Goal: Transaction & Acquisition: Subscribe to service/newsletter

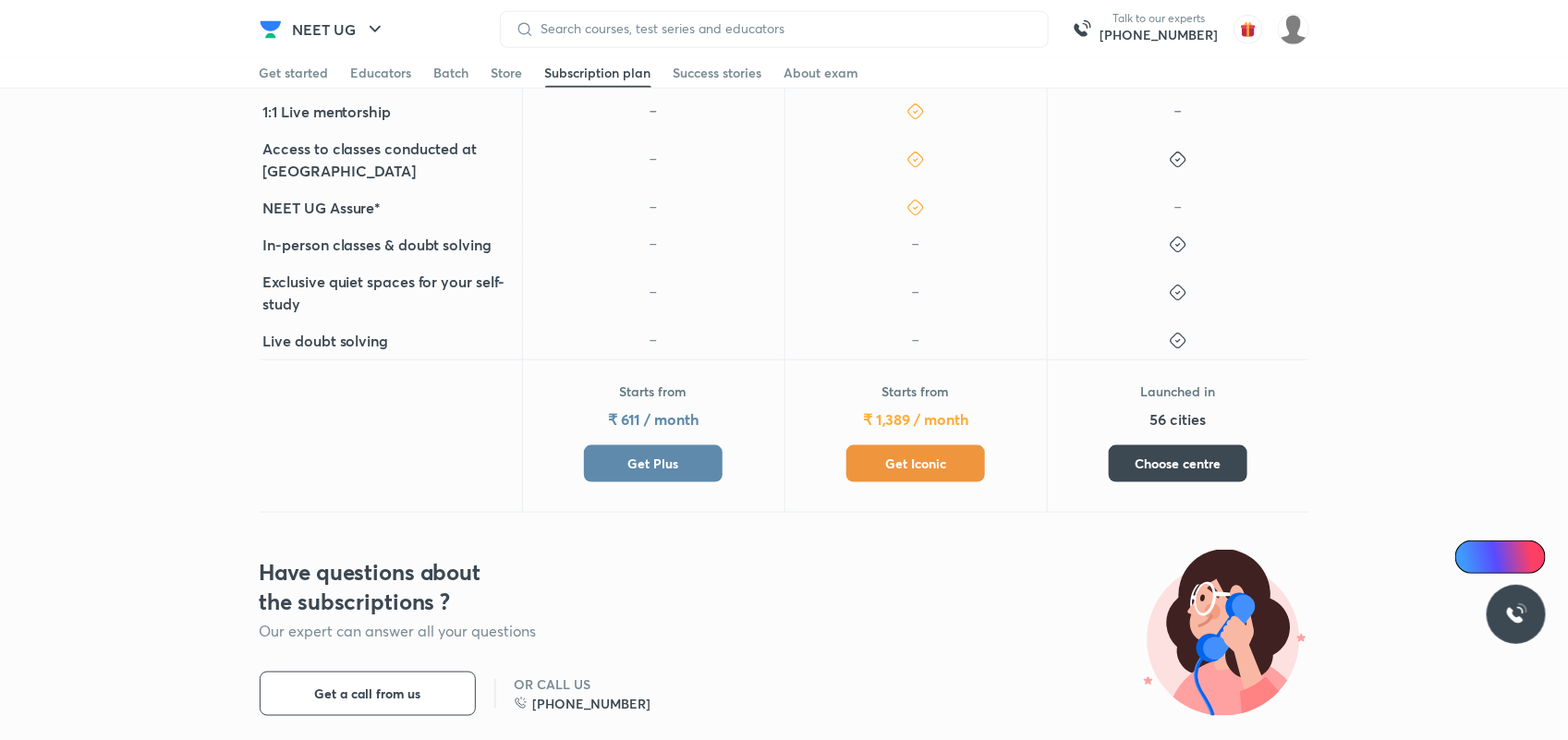
scroll to position [940, 0]
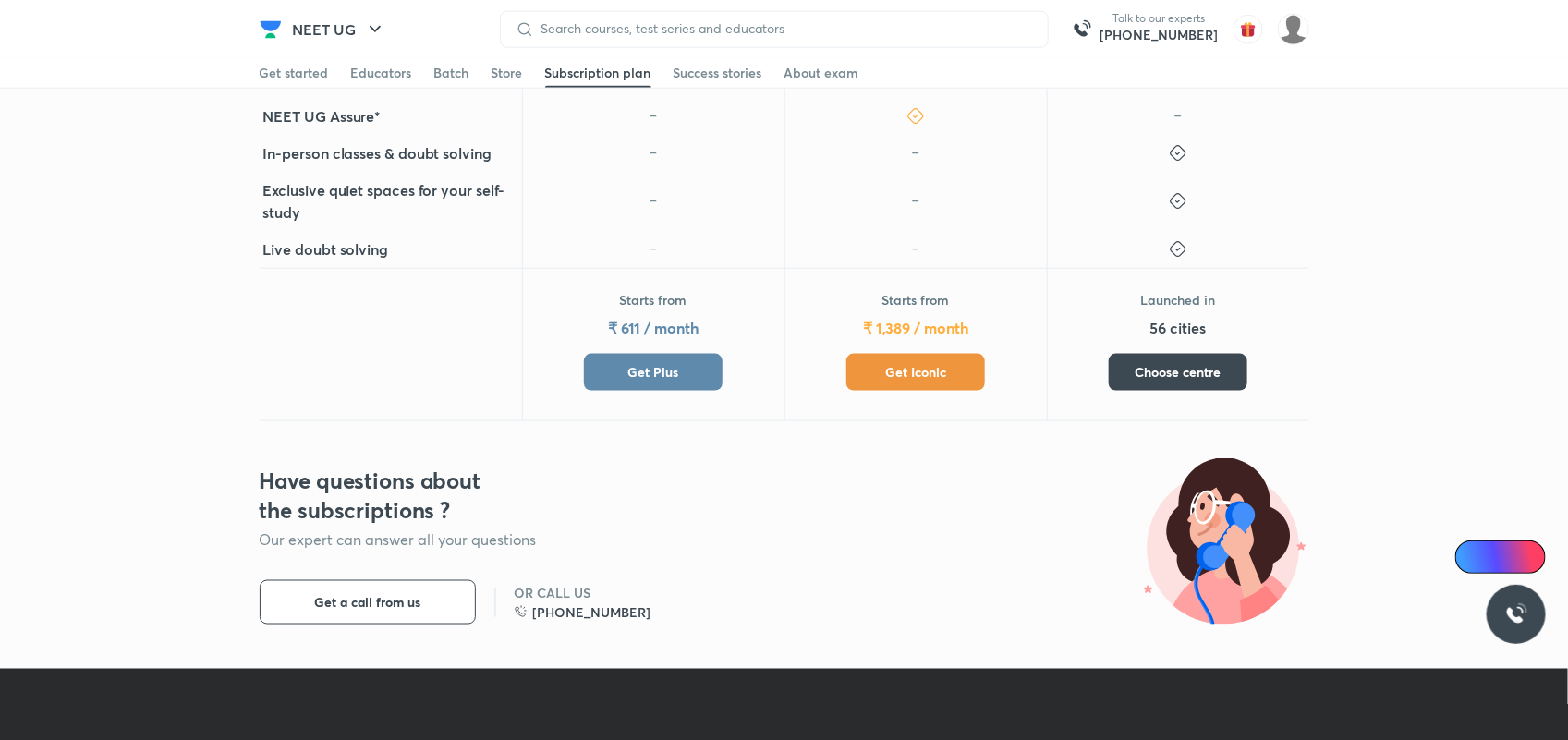
click at [606, 354] on button "Get Plus" at bounding box center [653, 372] width 139 height 37
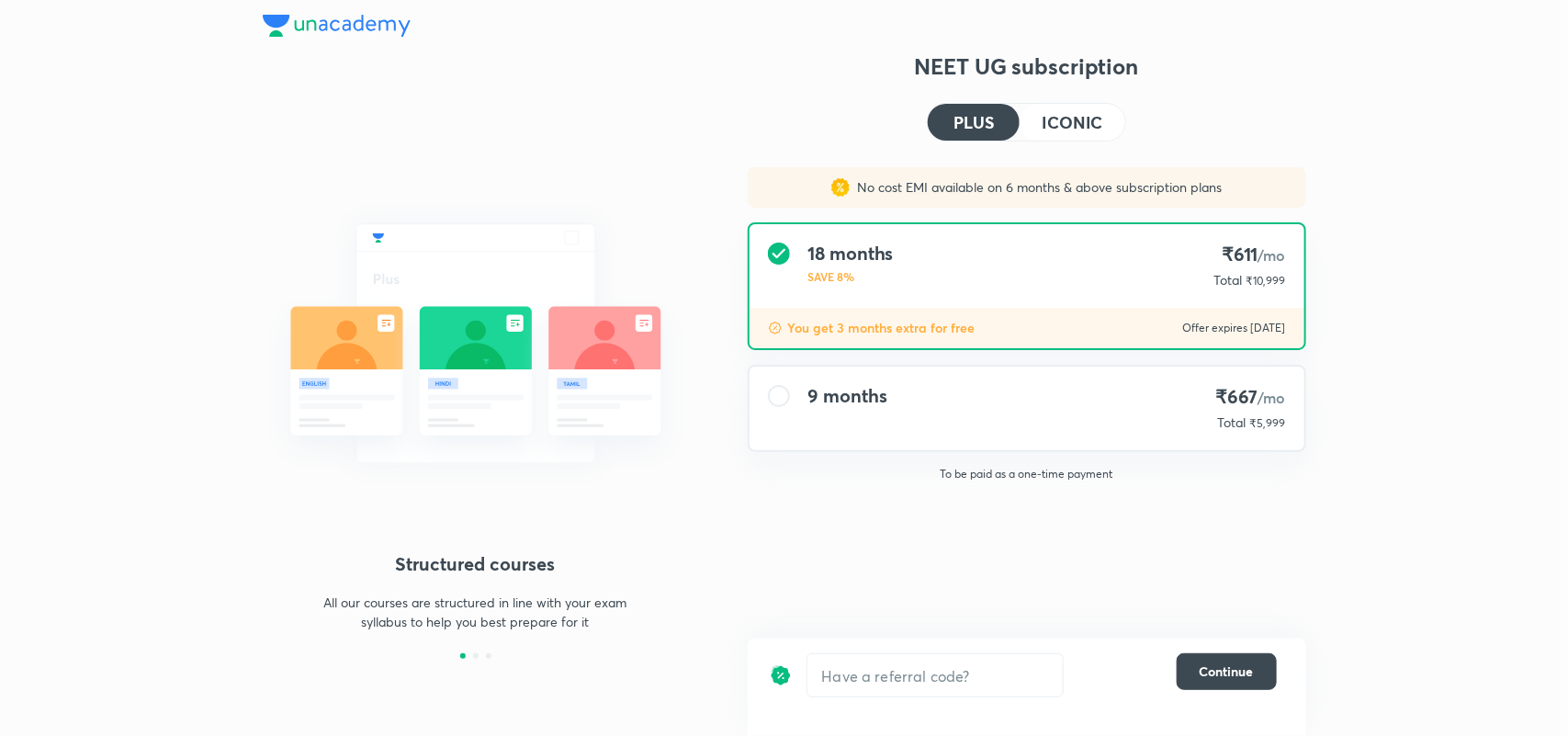
click at [827, 404] on h4 "9 months" at bounding box center [847, 395] width 79 height 22
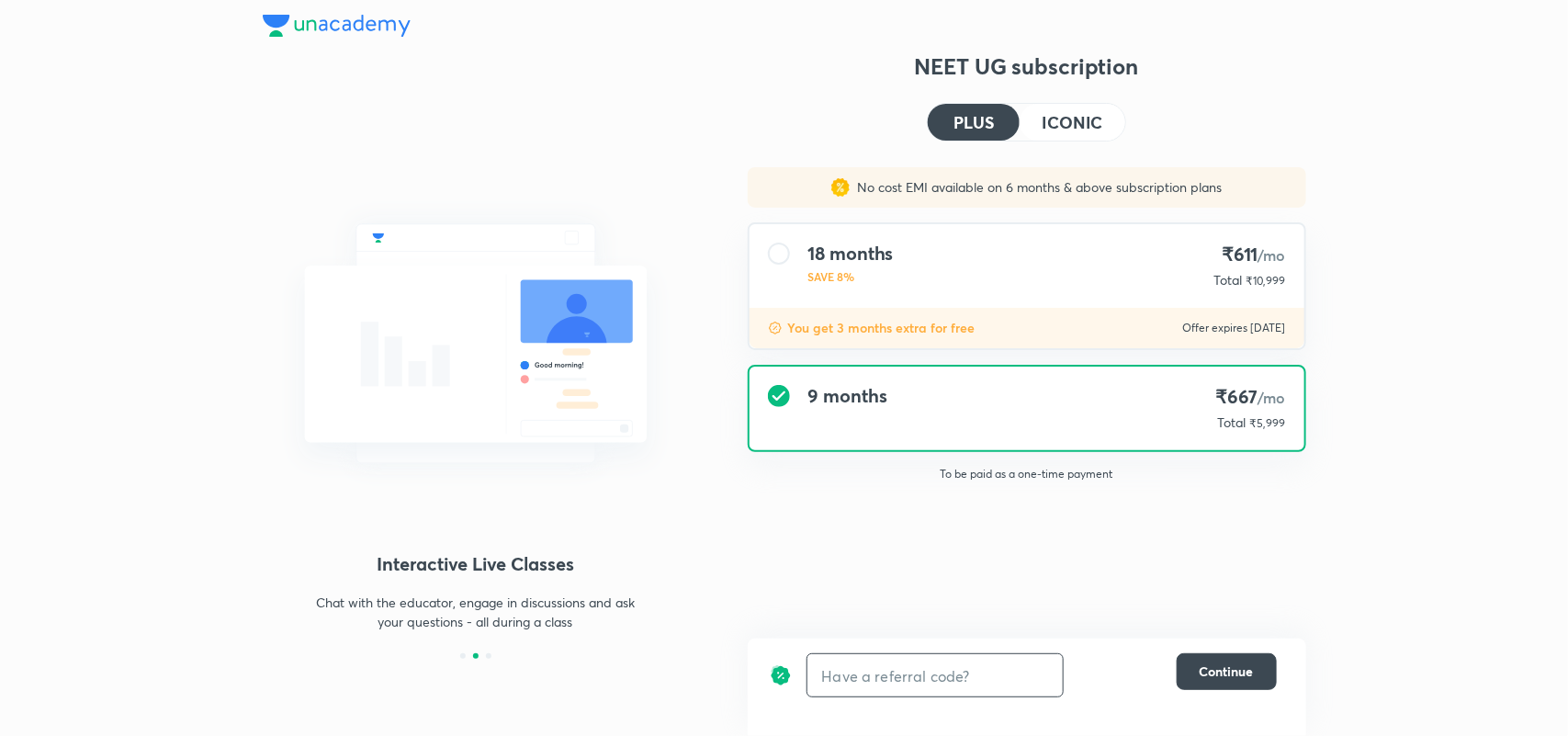
click at [871, 669] on input "text" at bounding box center [935, 676] width 256 height 44
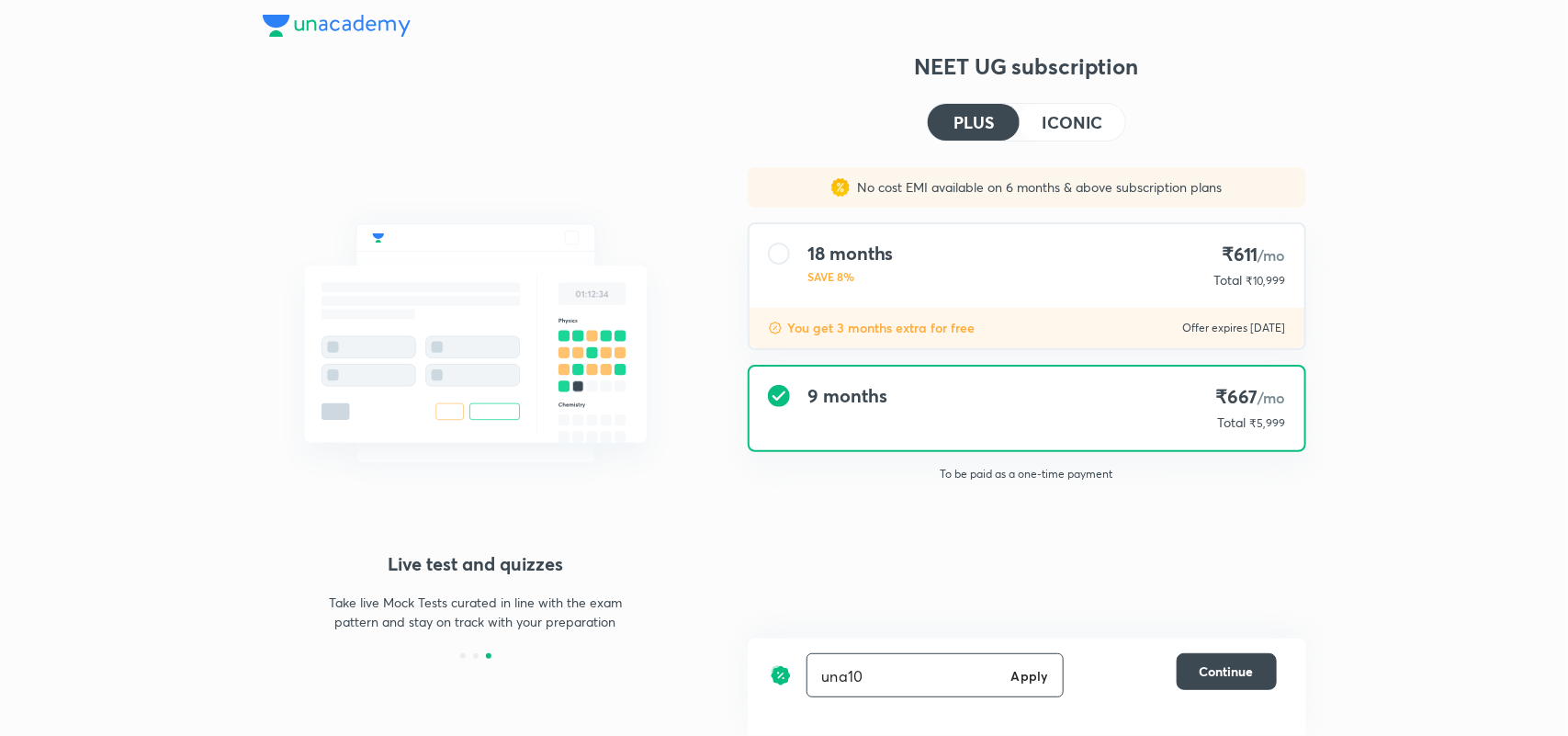
type input "una10"
click at [1025, 672] on h6 "Apply" at bounding box center [1029, 675] width 37 height 19
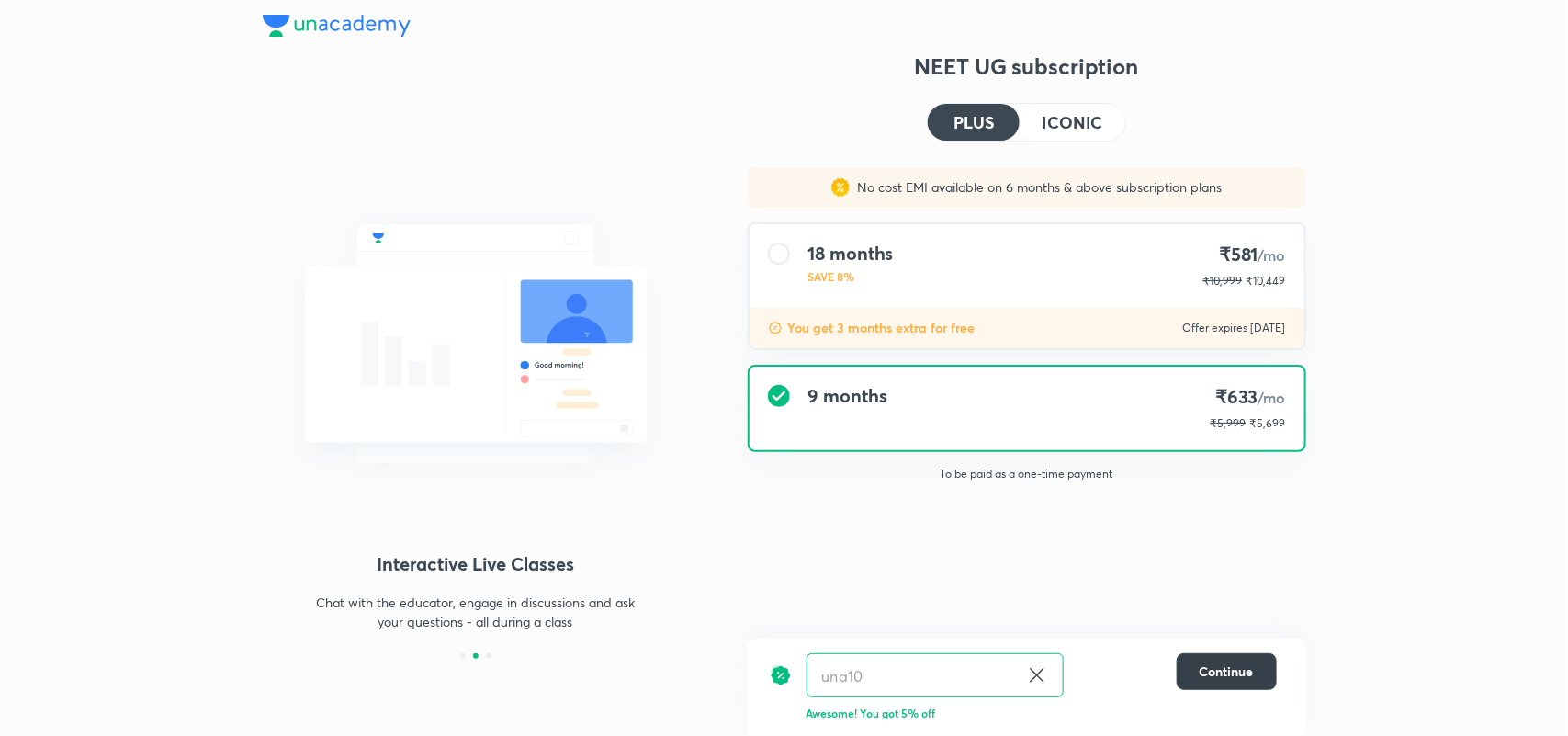
click at [1208, 673] on span "Continue" at bounding box center [1226, 671] width 54 height 18
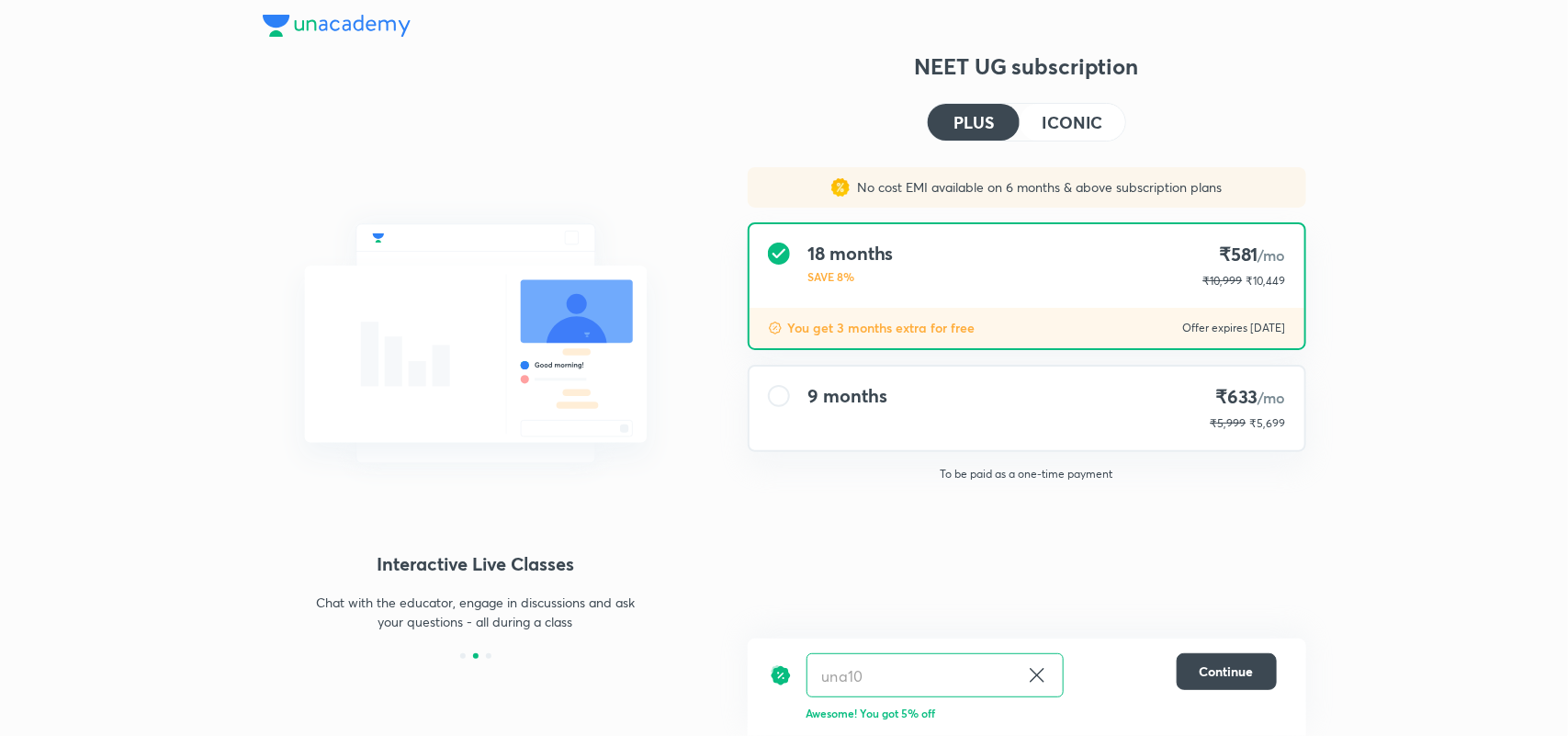
click at [354, 27] on img at bounding box center [336, 26] width 148 height 22
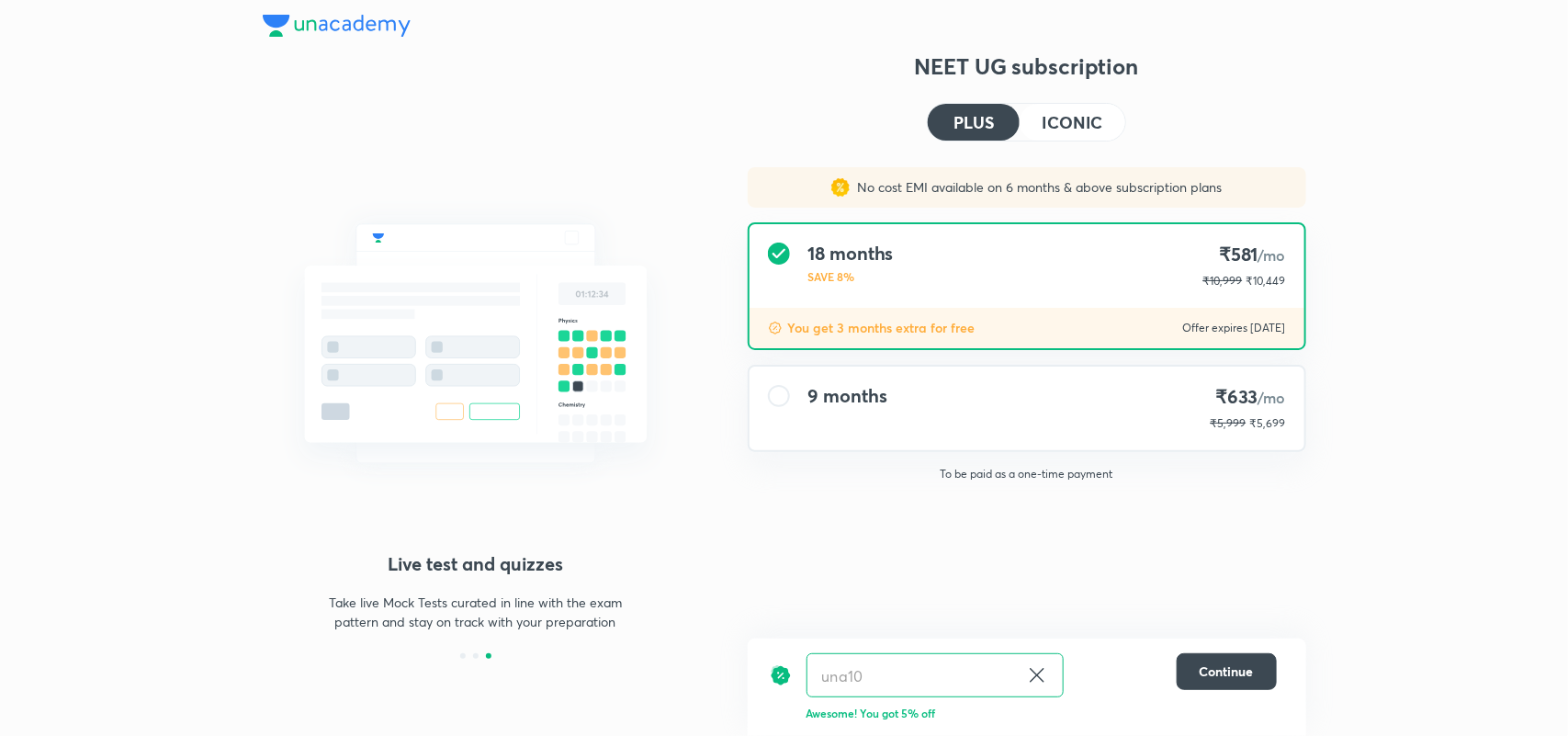
click at [354, 27] on img at bounding box center [336, 26] width 148 height 22
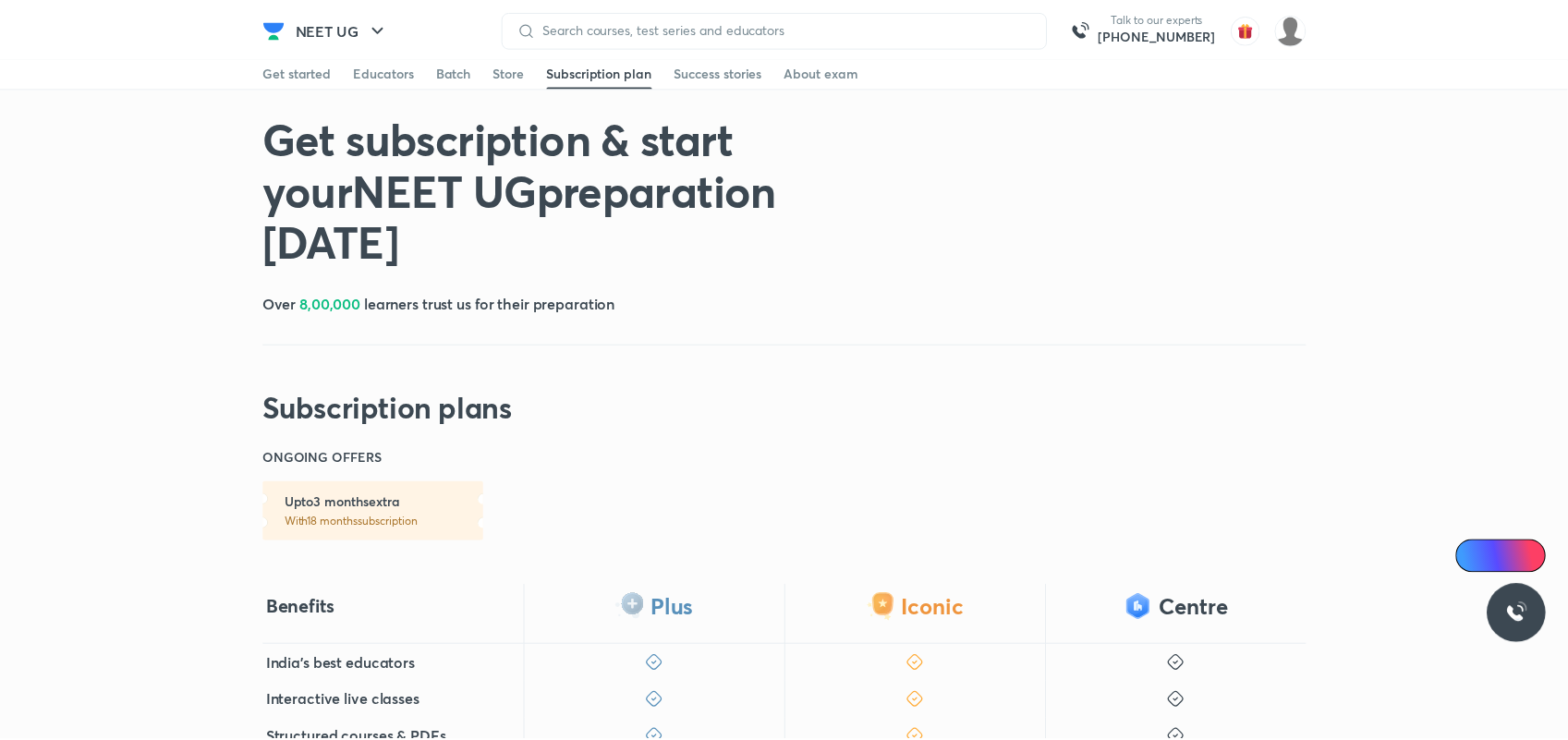
scroll to position [1492, 0]
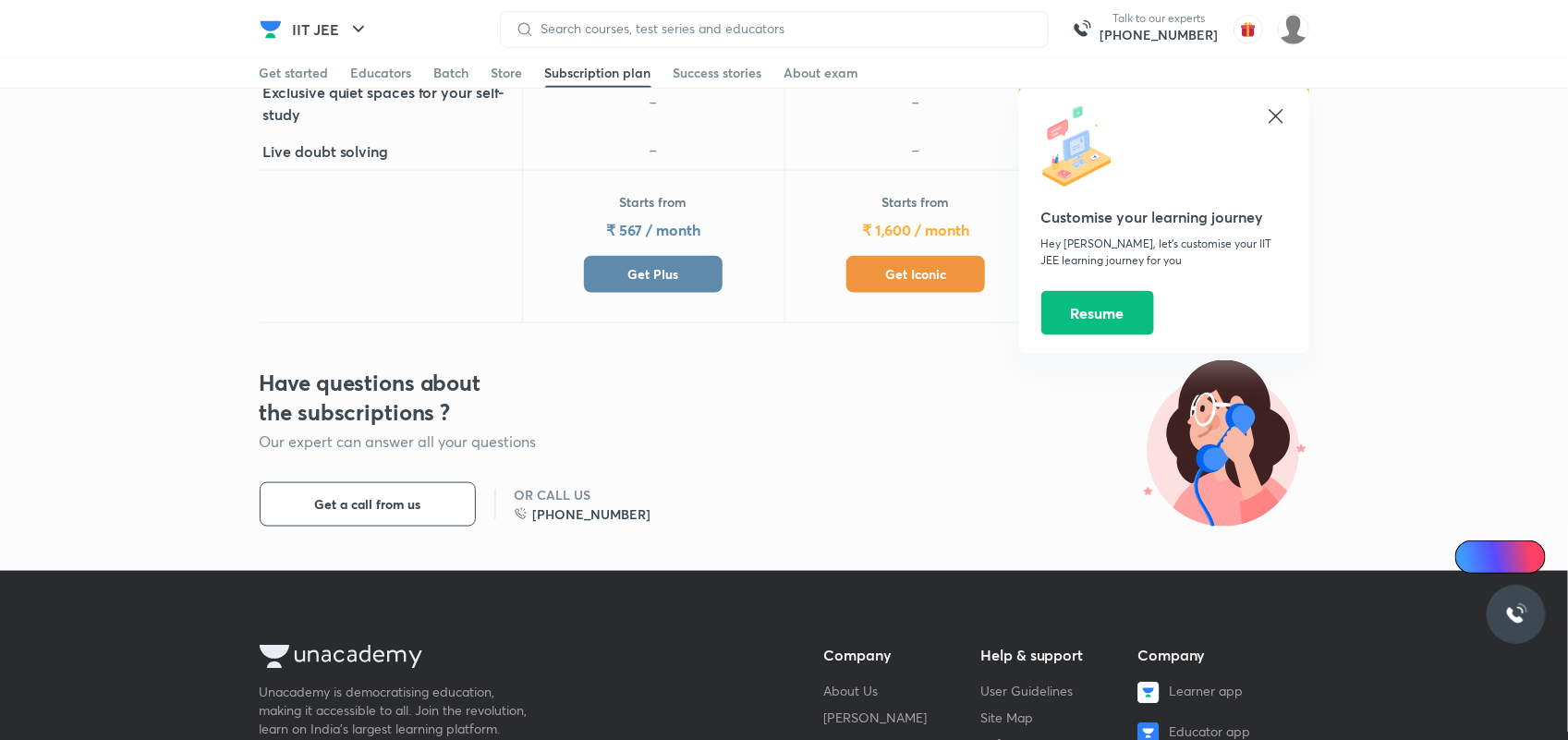
click at [634, 265] on span "Get Plus" at bounding box center [653, 273] width 50 height 18
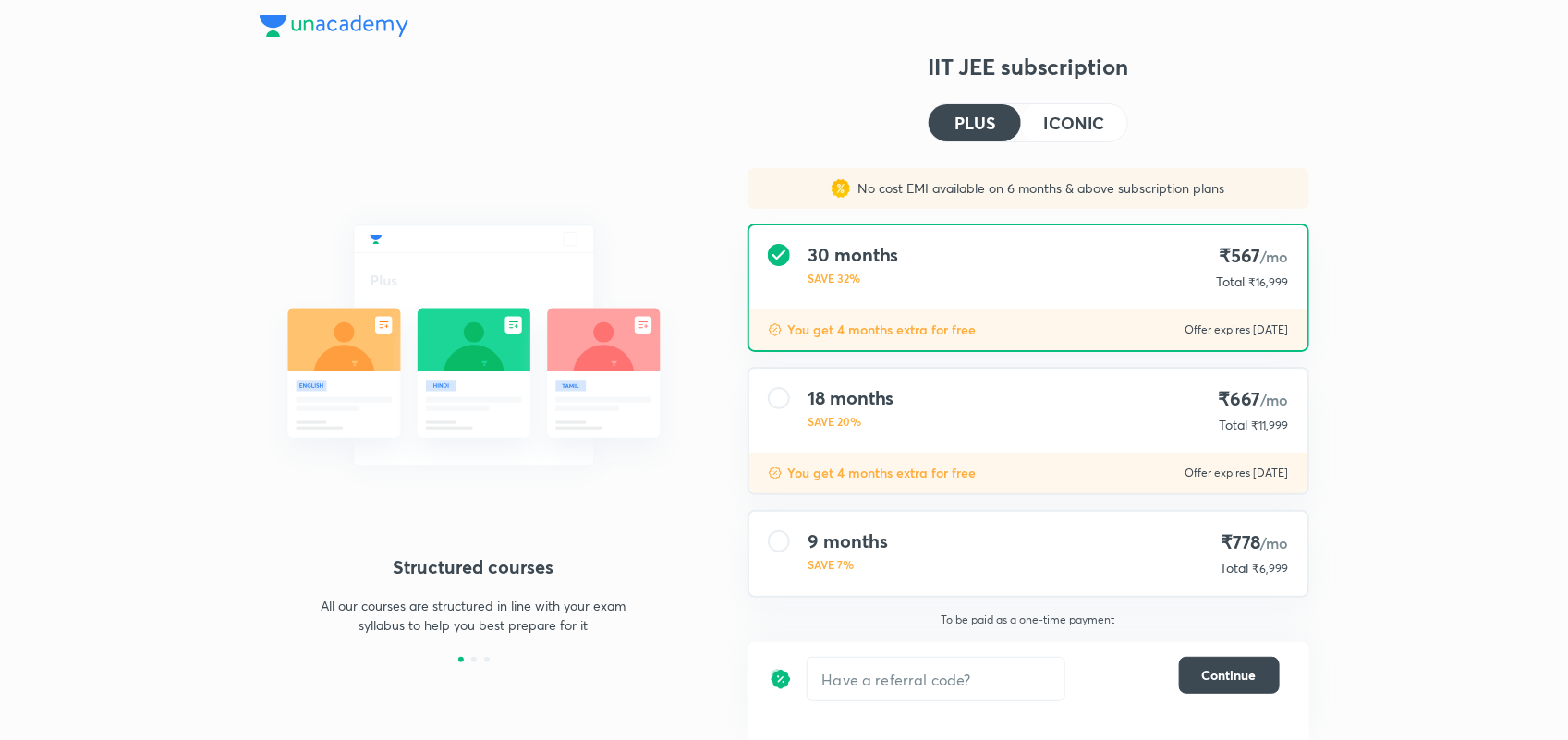
click at [1004, 560] on div "9 months SAVE 7% ₹778 /mo Total ₹6,999" at bounding box center [1029, 553] width 558 height 84
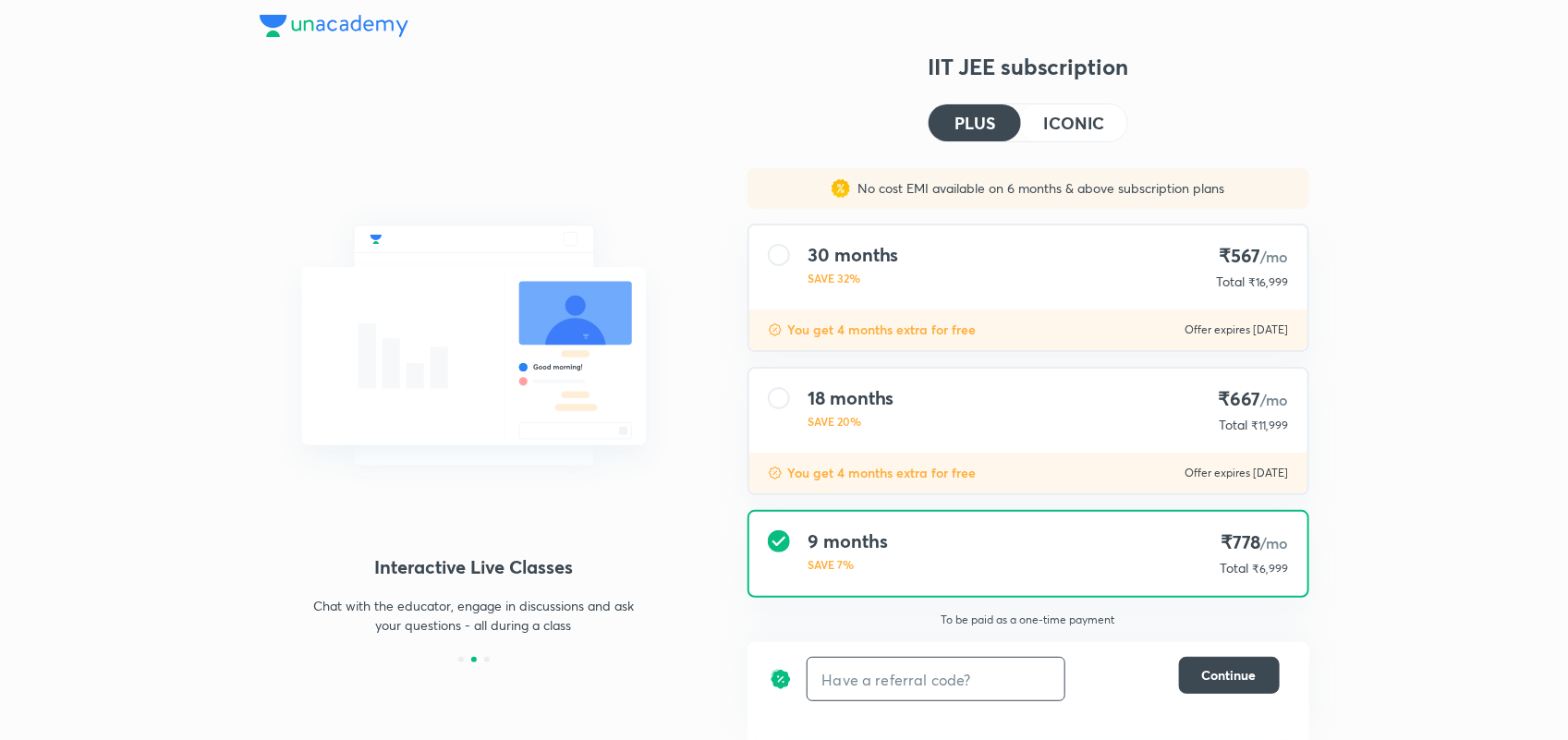
click at [940, 679] on input "text" at bounding box center [936, 680] width 257 height 44
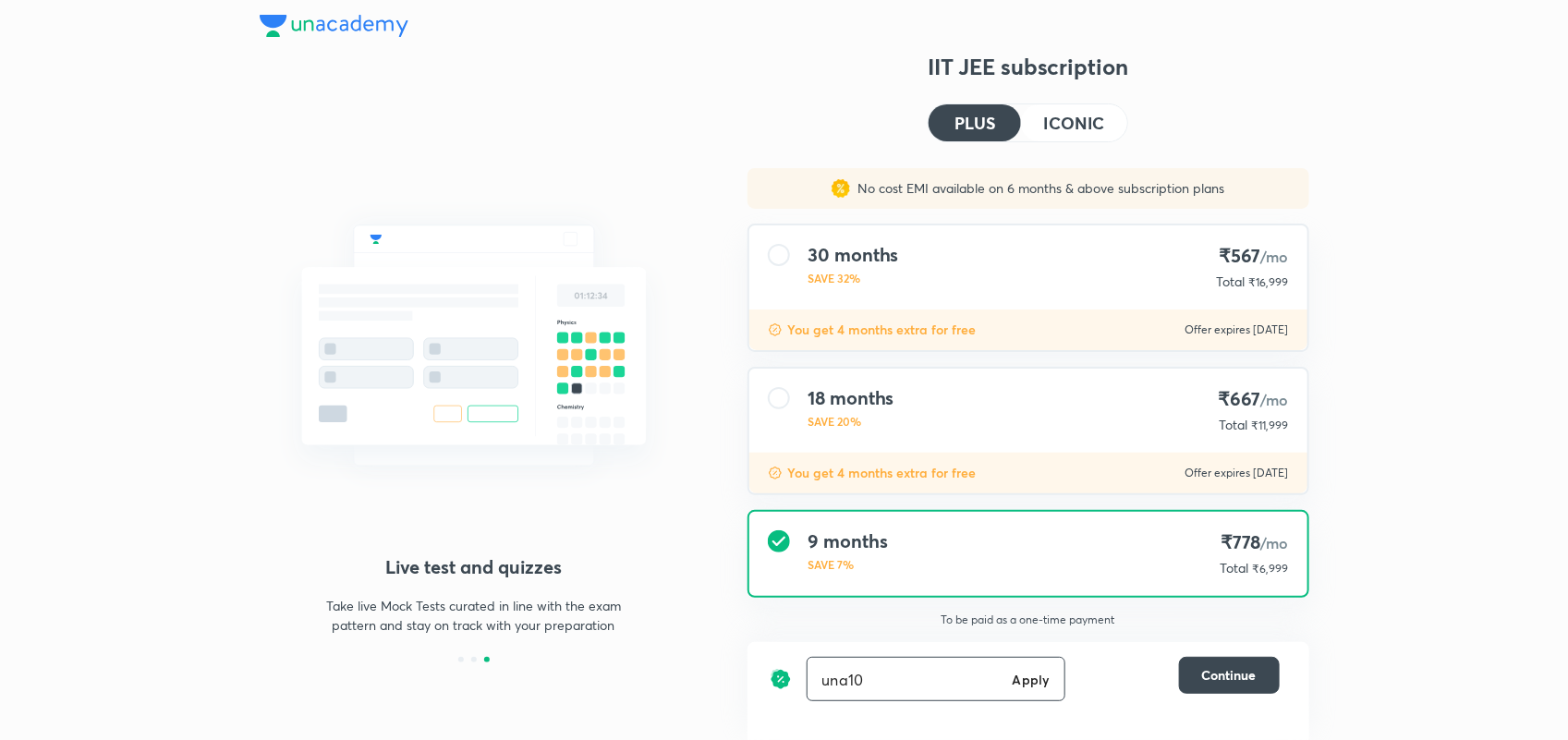
type input "una10"
click at [1024, 677] on h6 "Apply" at bounding box center [1031, 679] width 37 height 19
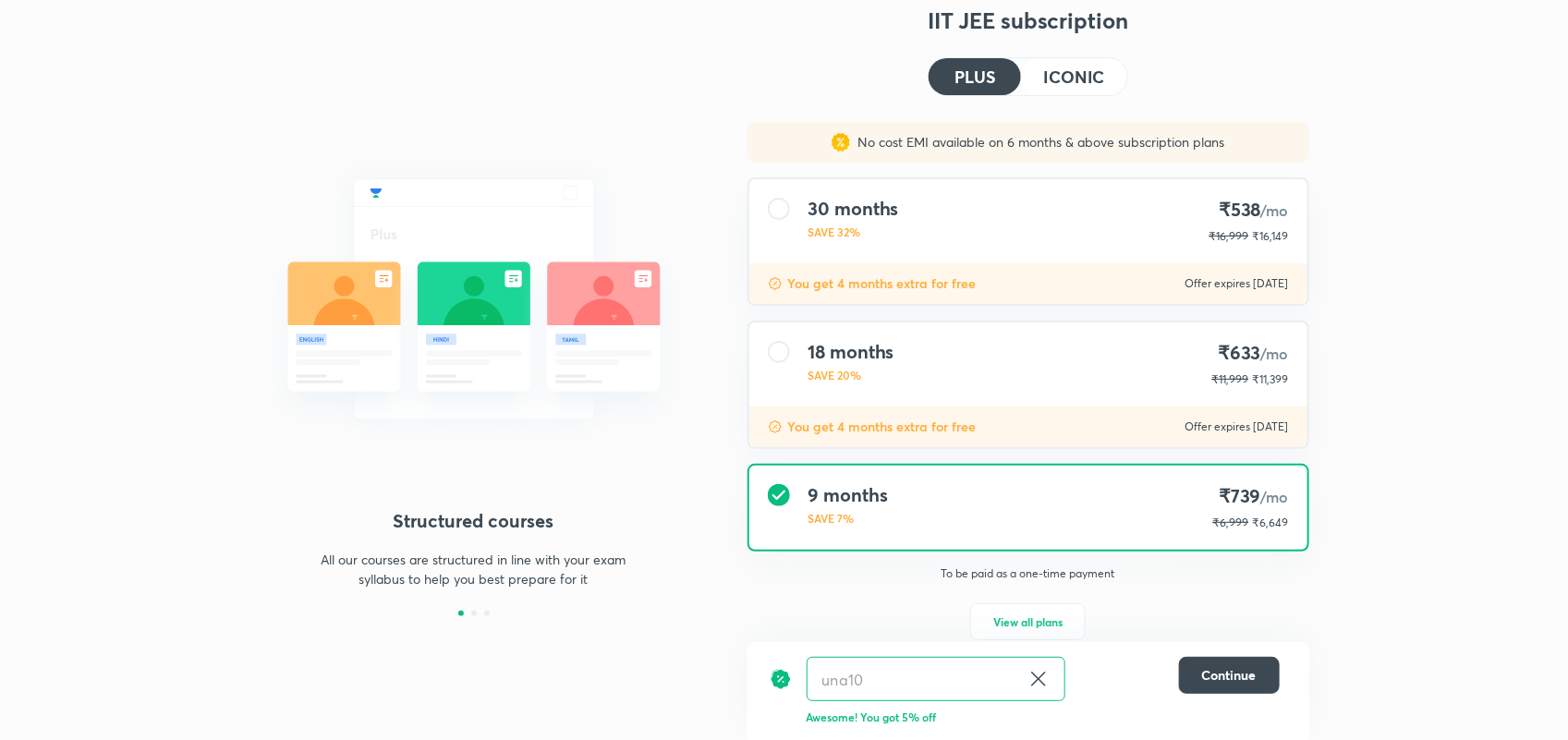
scroll to position [70, 0]
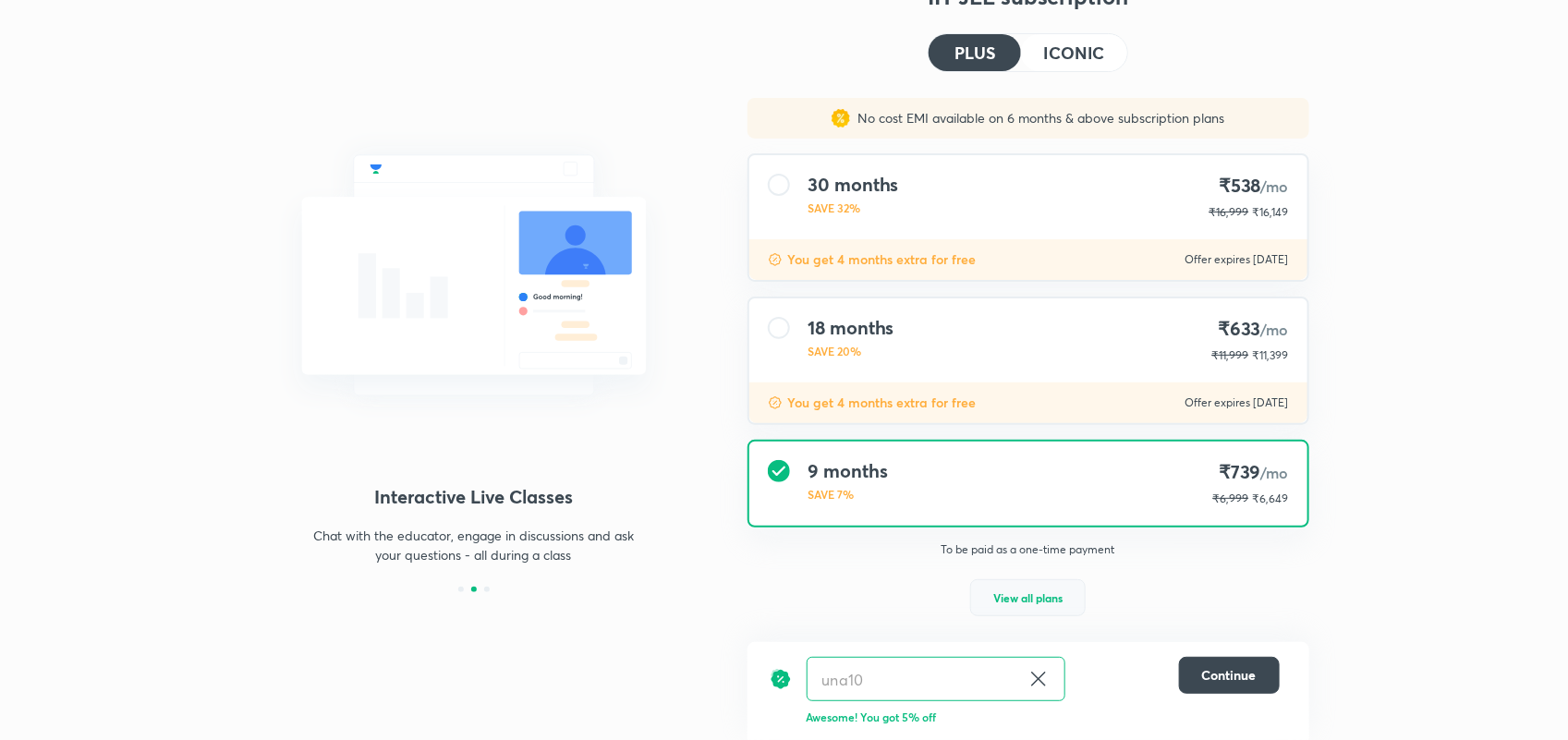
click at [1023, 579] on button "View all plans" at bounding box center [1028, 597] width 115 height 37
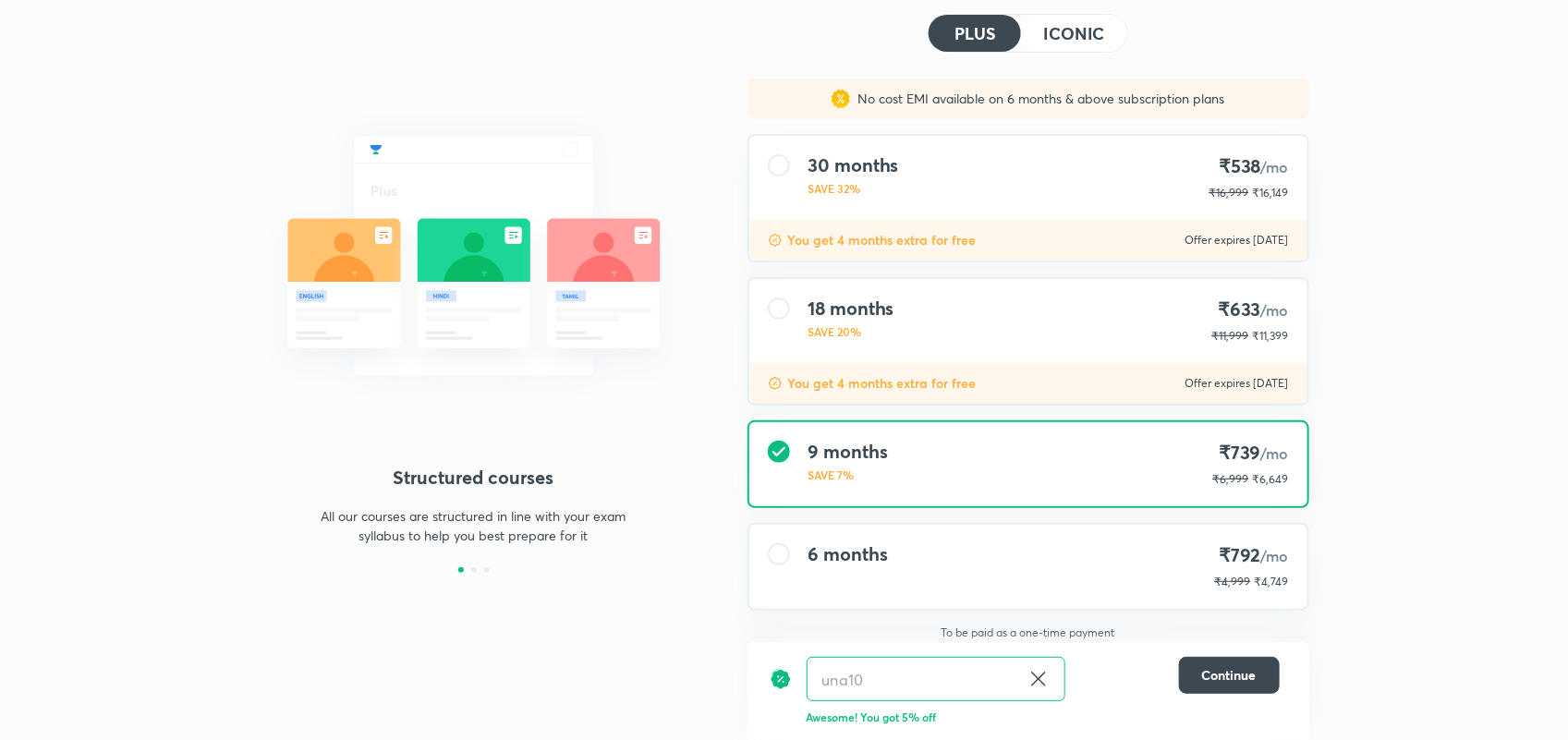
click at [1026, 559] on div "6 months ₹792 /mo ₹4,999 ₹4,749" at bounding box center [1029, 567] width 558 height 84
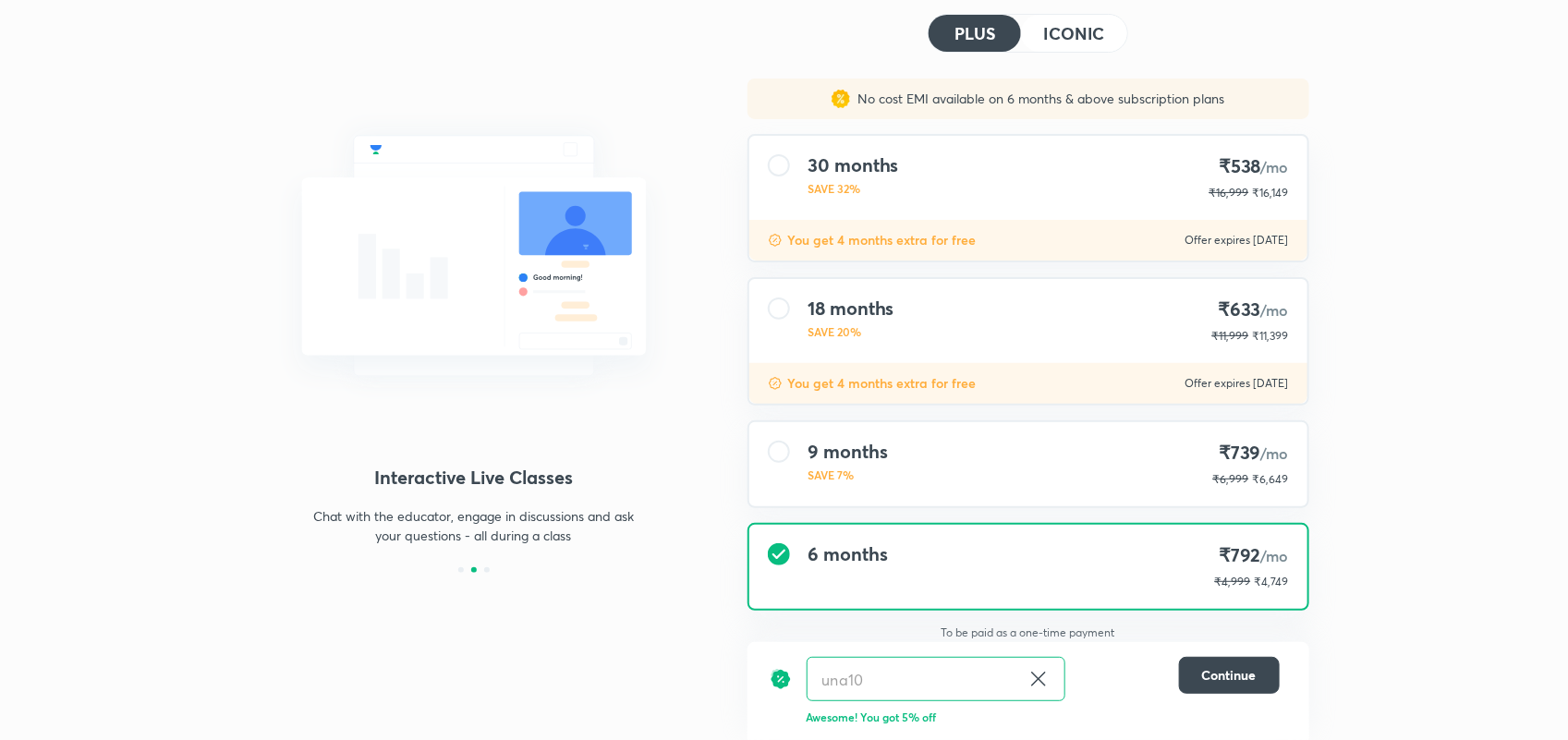
click at [1218, 478] on p "₹6,999" at bounding box center [1232, 479] width 36 height 16
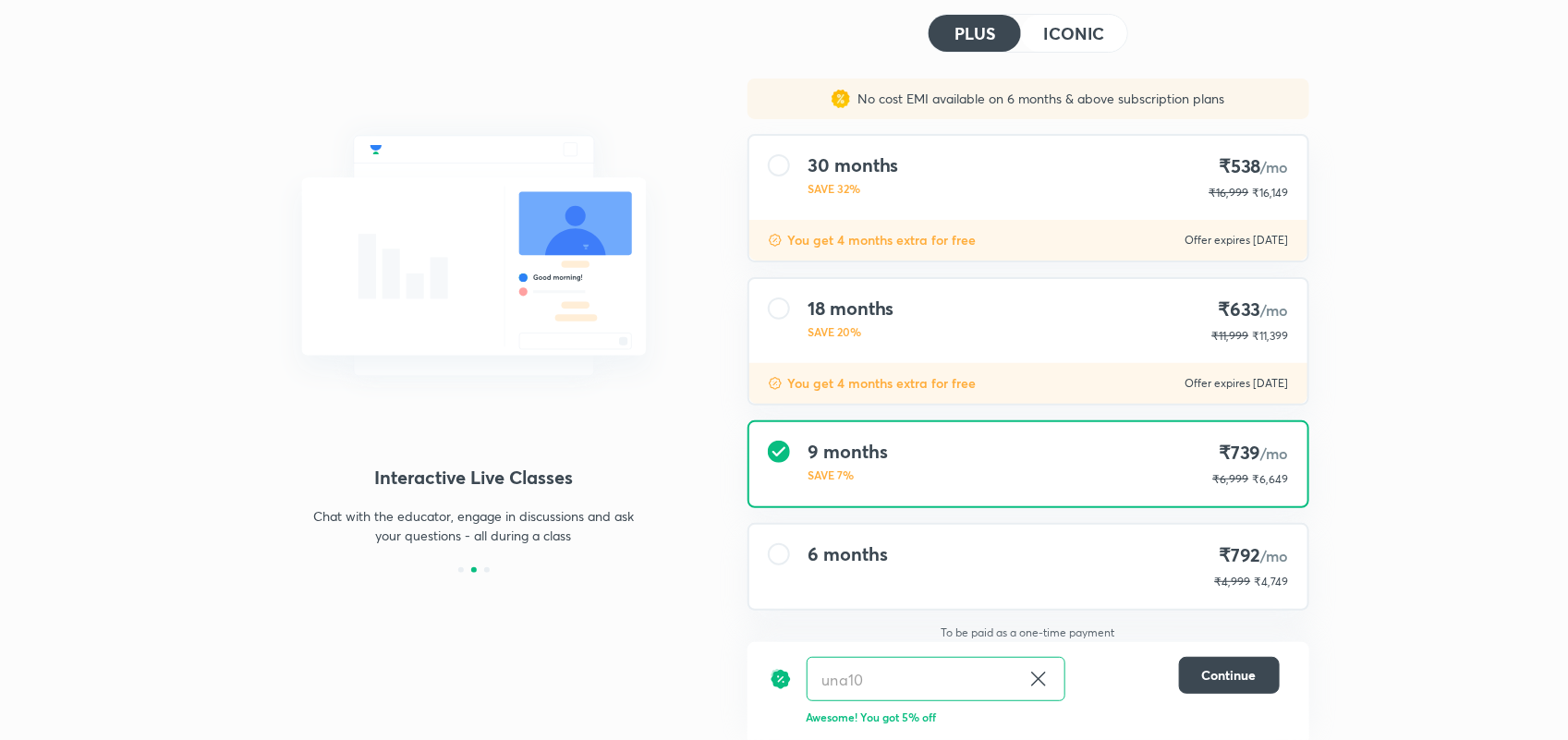
click at [1179, 566] on div "6 months ₹792 /mo ₹4,999 ₹4,749" at bounding box center [1029, 567] width 558 height 84
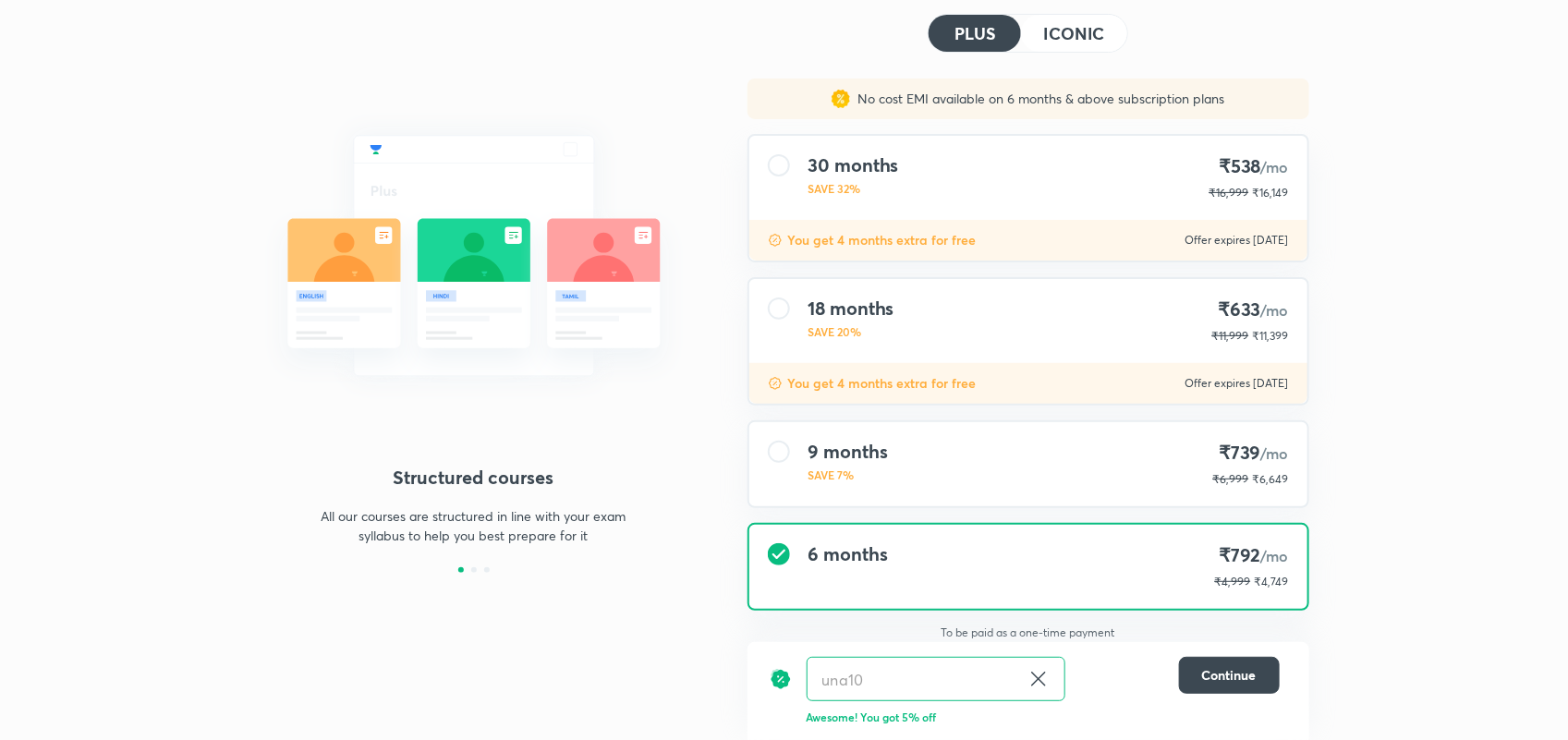
click at [1259, 420] on div "9 months SAVE 7% ₹739 /mo ₹6,999 ₹6,649" at bounding box center [1029, 464] width 562 height 88
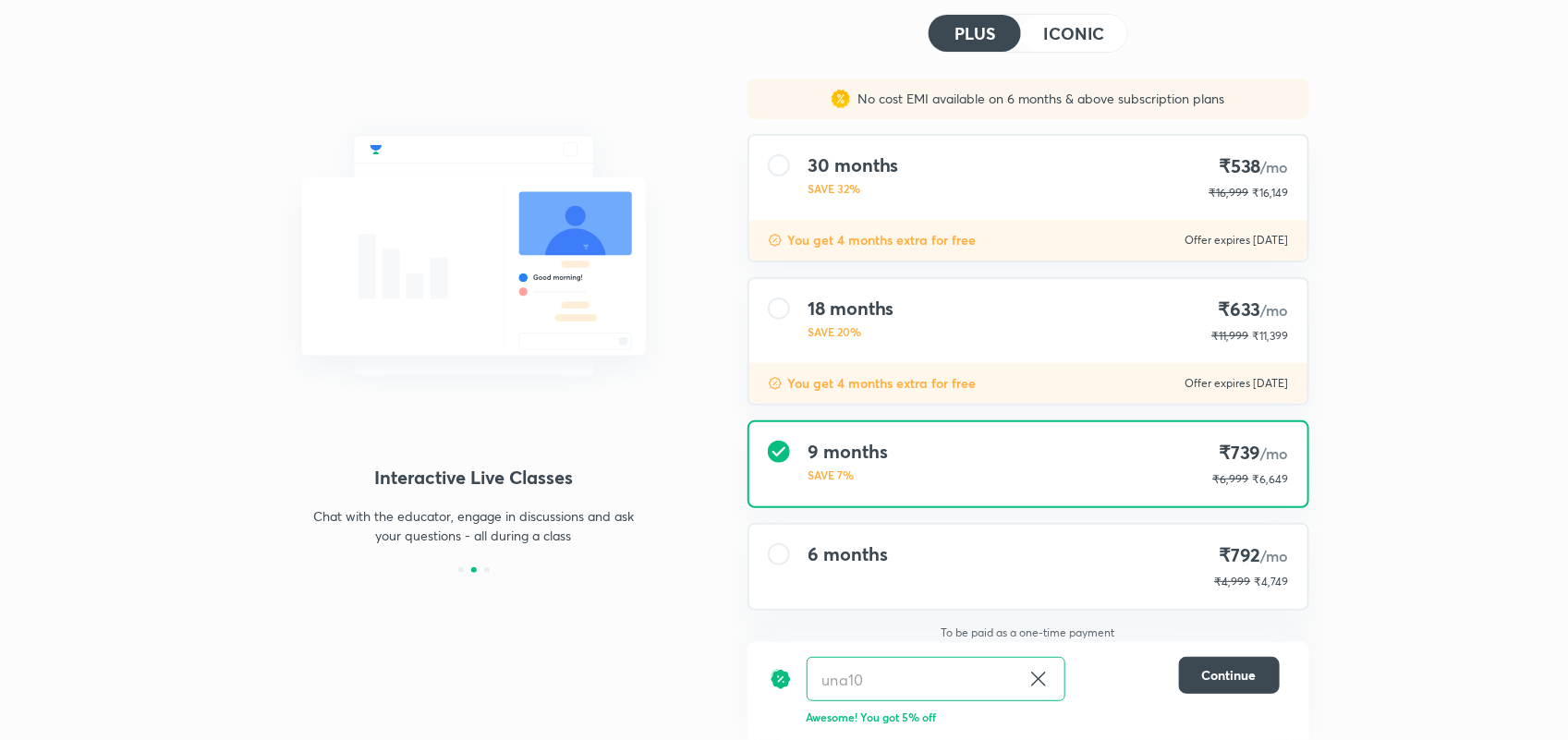
click at [1159, 537] on div "6 months ₹792 /mo ₹4,999 ₹4,749" at bounding box center [1029, 567] width 558 height 84
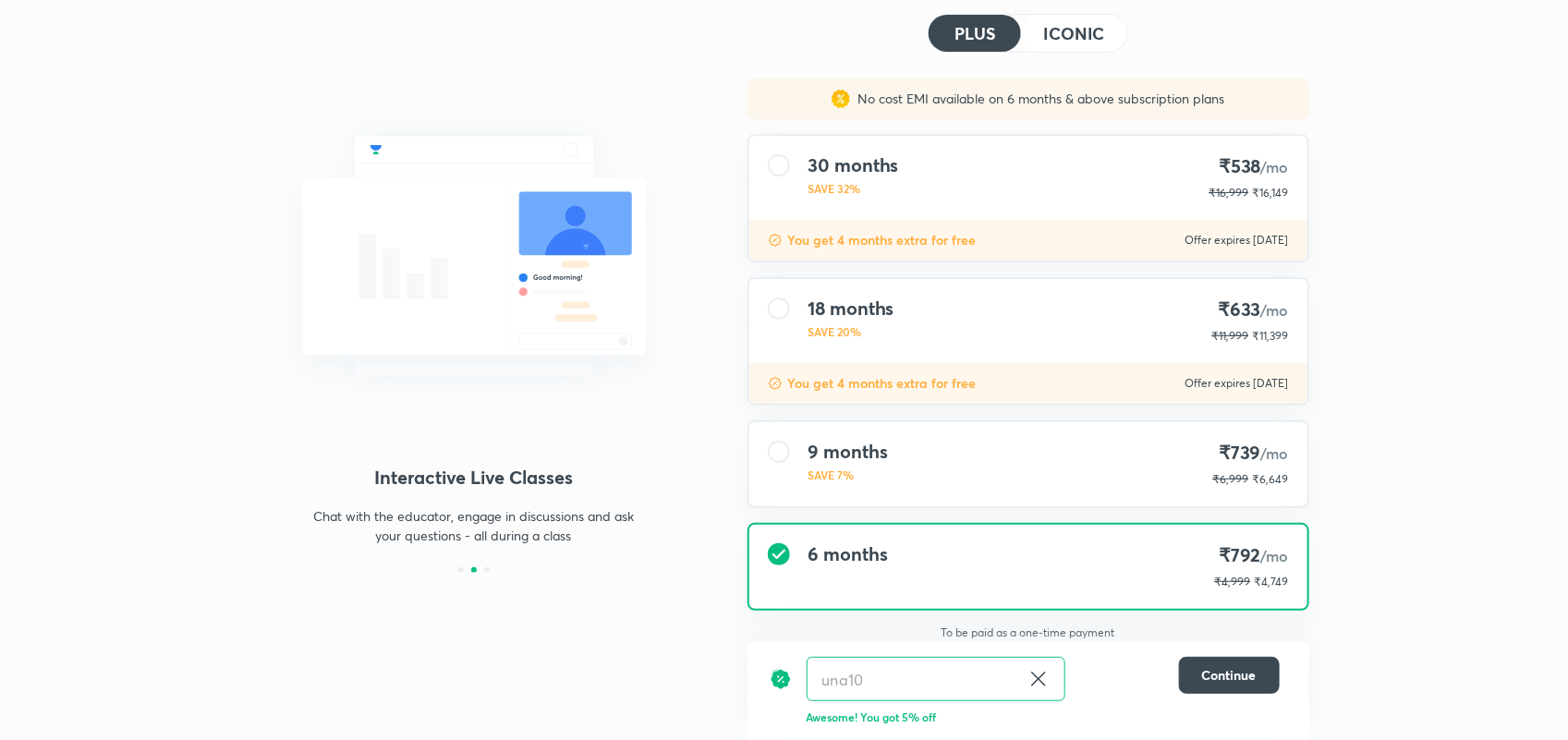
click at [1141, 492] on div "9 months SAVE 7% ₹739 /mo ₹6,999 ₹6,649" at bounding box center [1029, 464] width 558 height 84
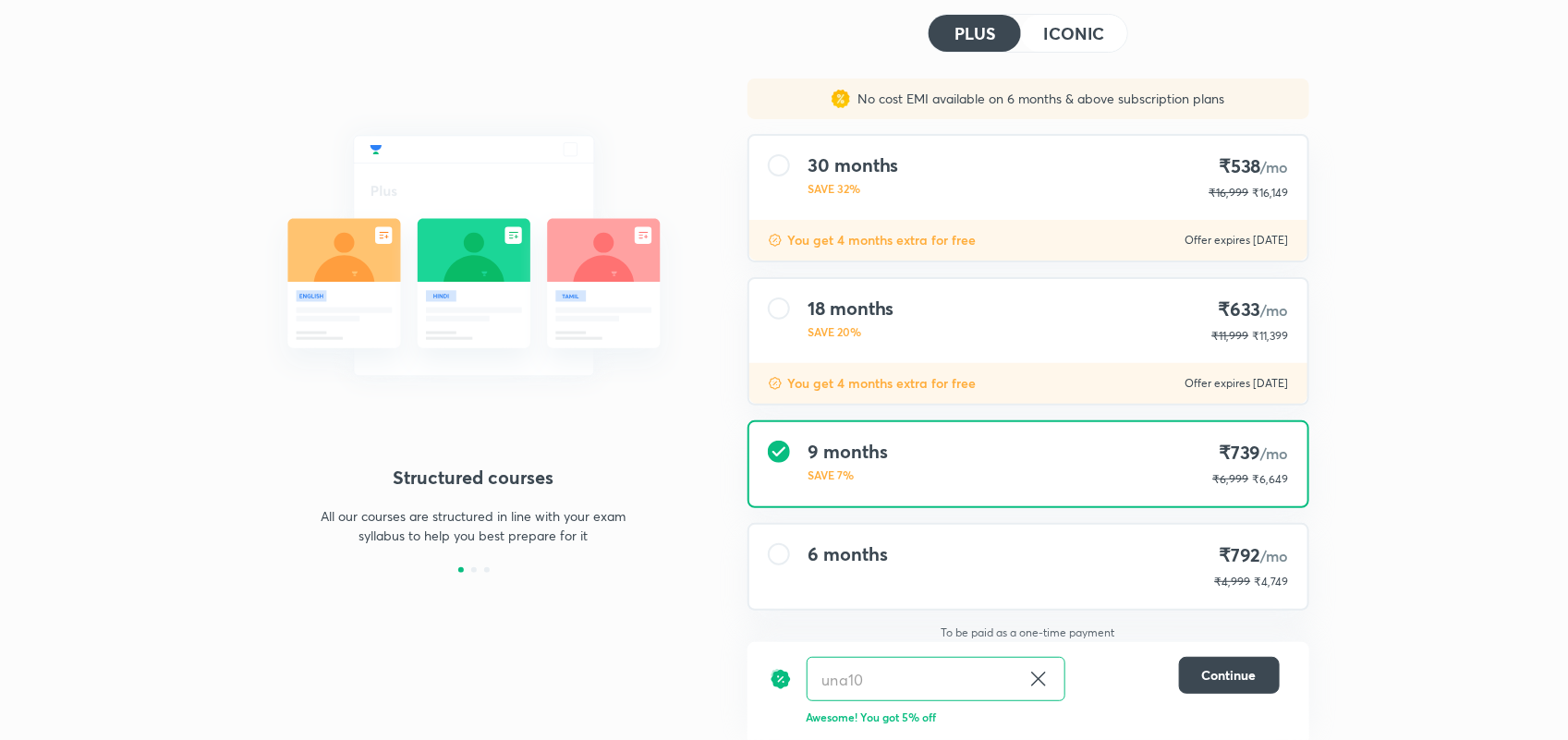
click at [1028, 677] on icon at bounding box center [1038, 678] width 22 height 22
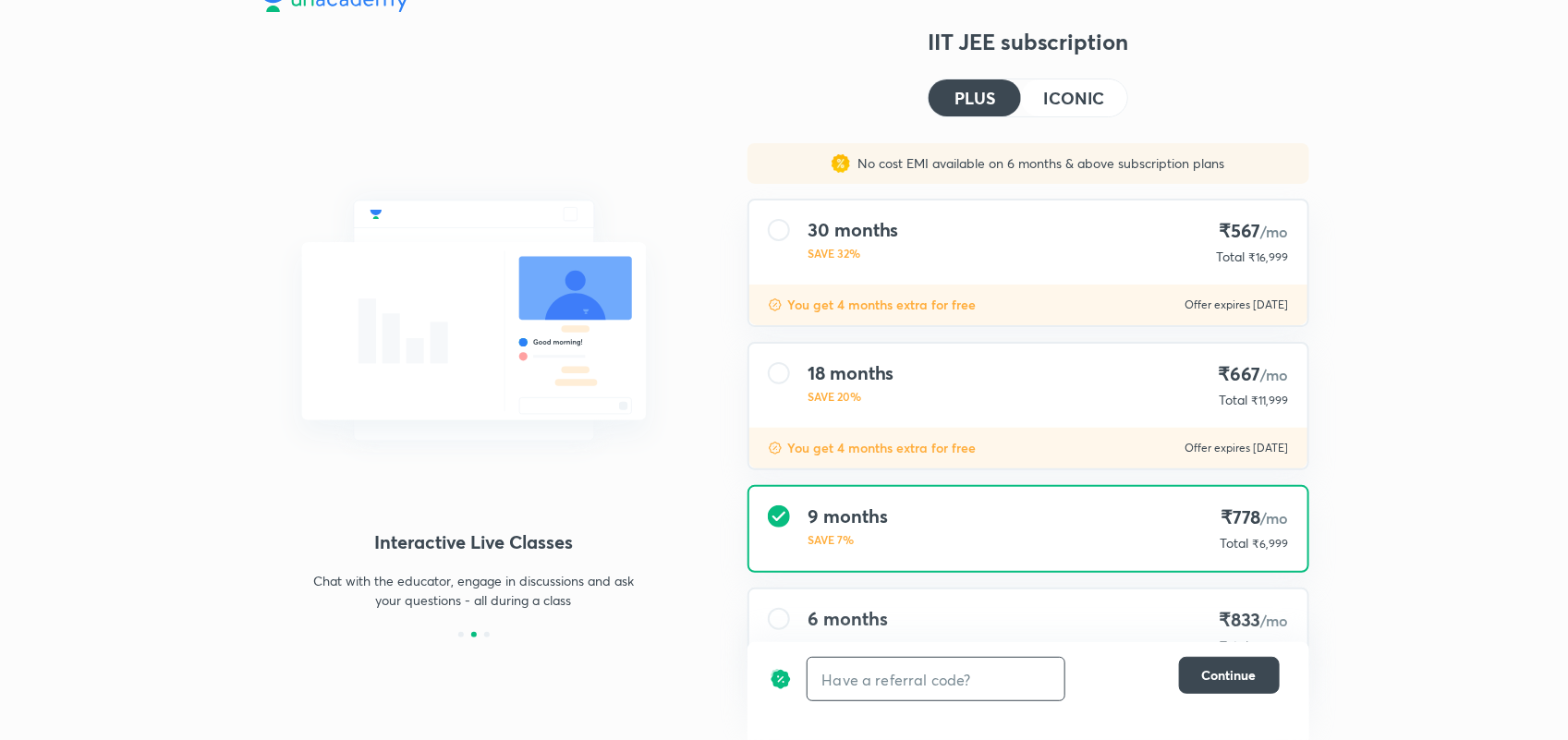
scroll to position [23, 0]
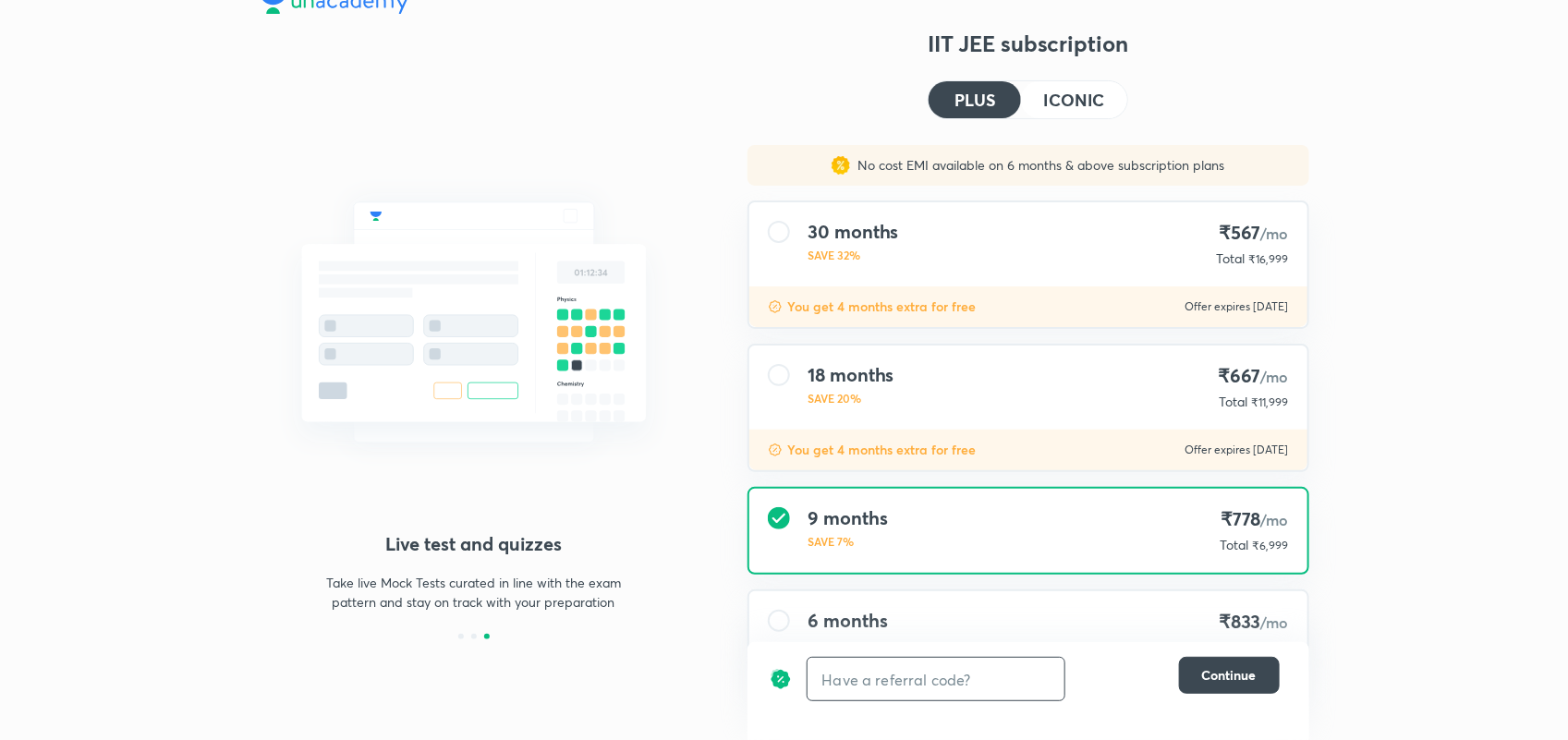
click at [1036, 684] on input "text" at bounding box center [936, 680] width 257 height 44
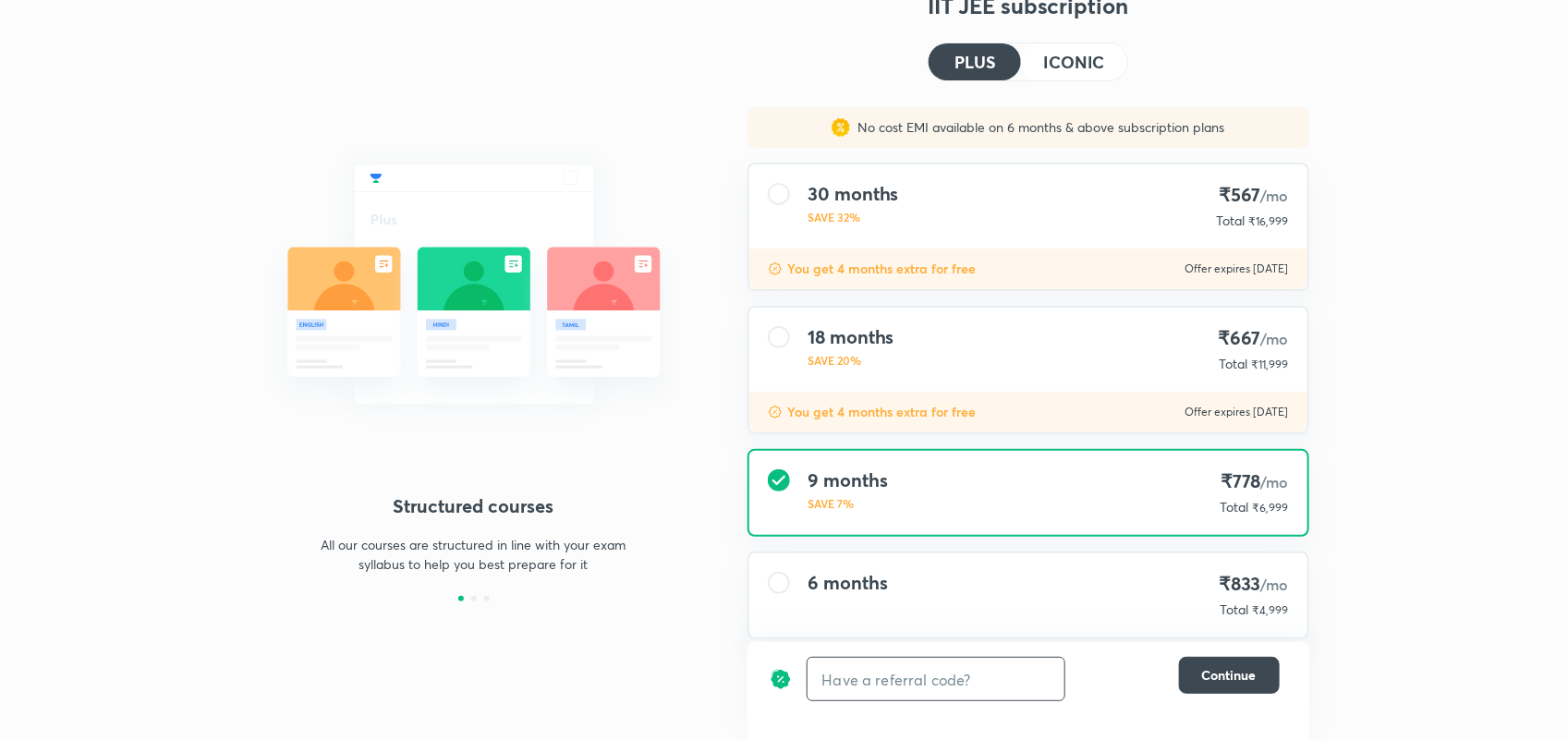
scroll to position [94, 0]
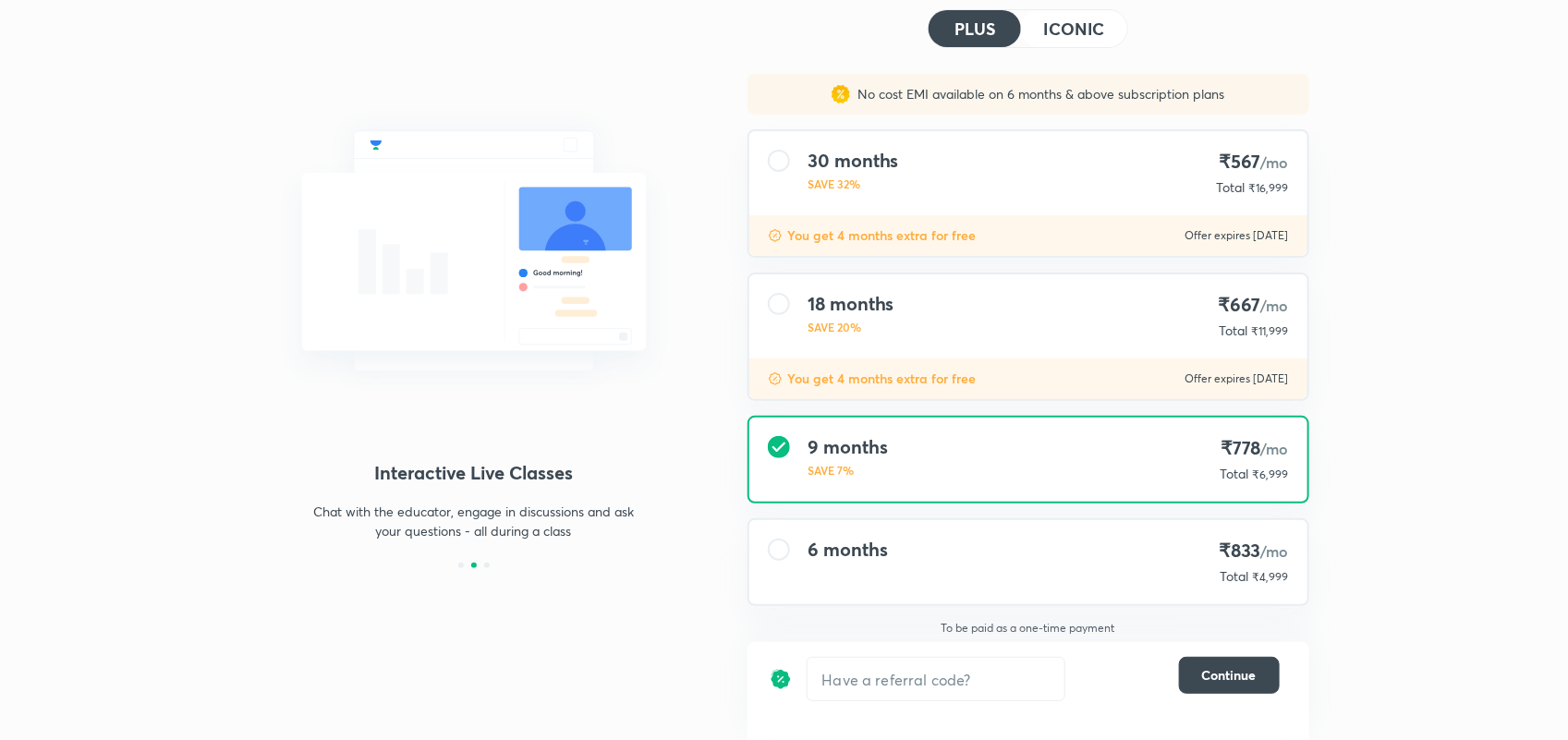
click at [1092, 540] on div "6 months ₹833 /mo Total ₹4,999" at bounding box center [1029, 562] width 558 height 84
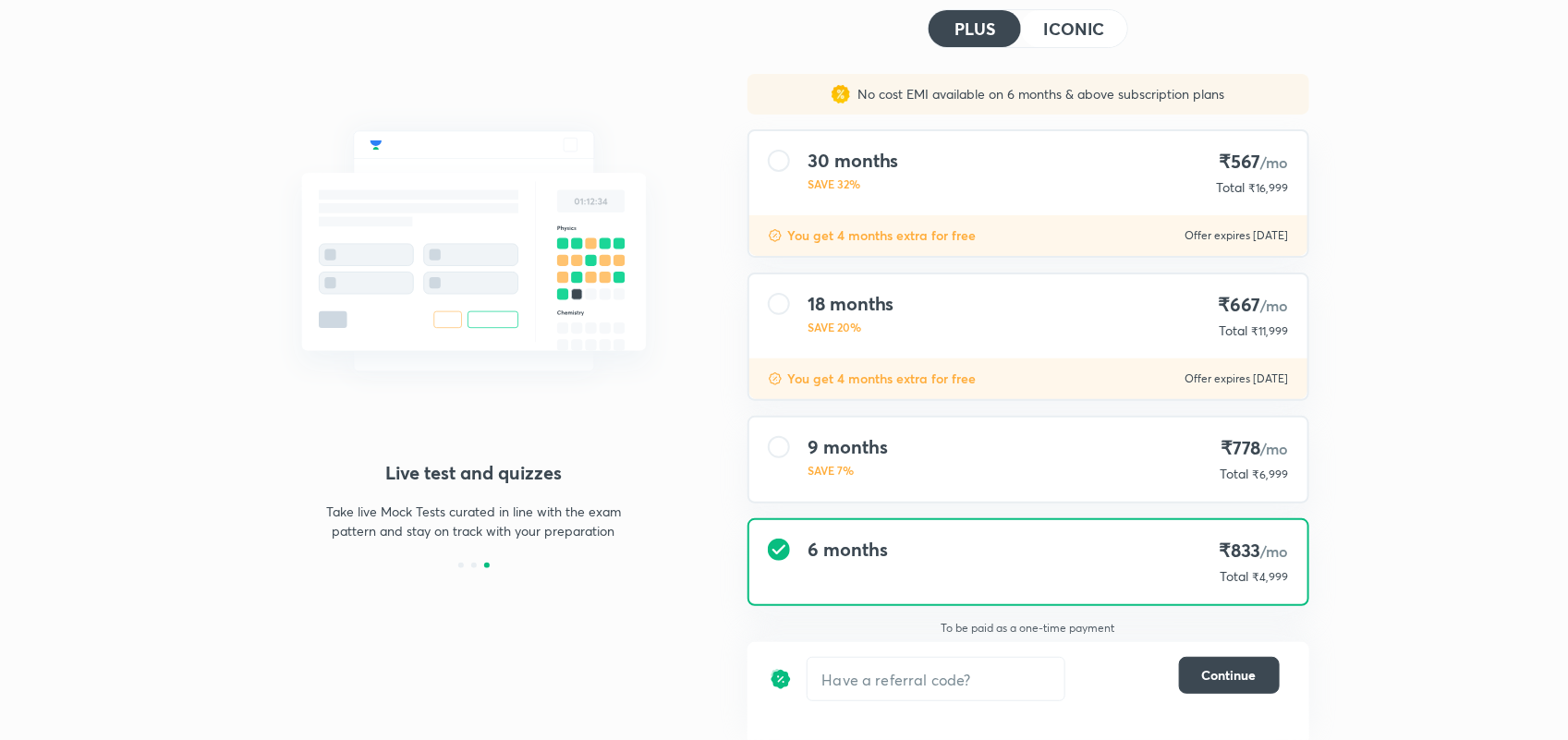
click at [1067, 487] on div "9 months SAVE 7% ₹778 /mo Total ₹6,999" at bounding box center [1029, 459] width 558 height 84
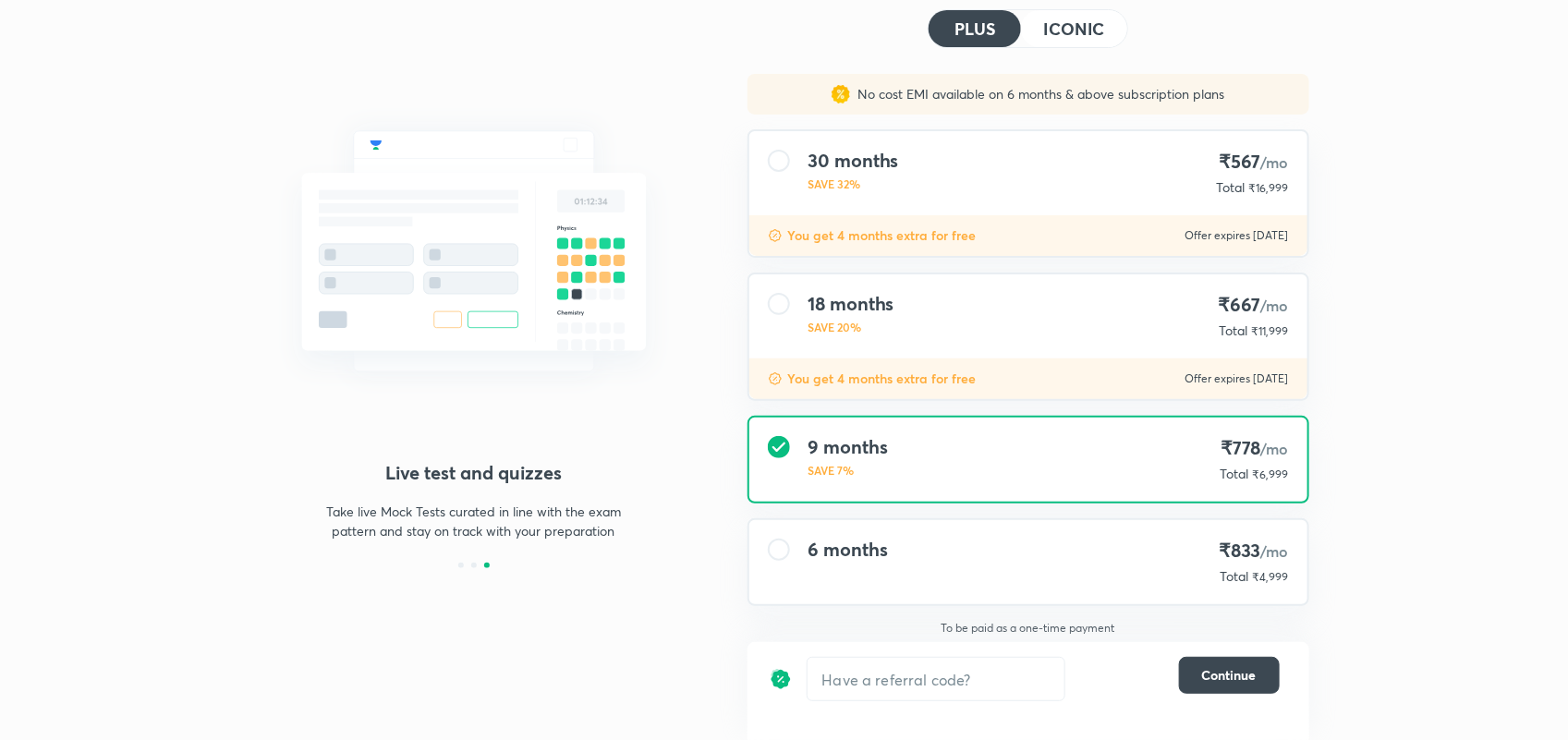
click at [1039, 16] on button "ICONIC" at bounding box center [1074, 29] width 106 height 37
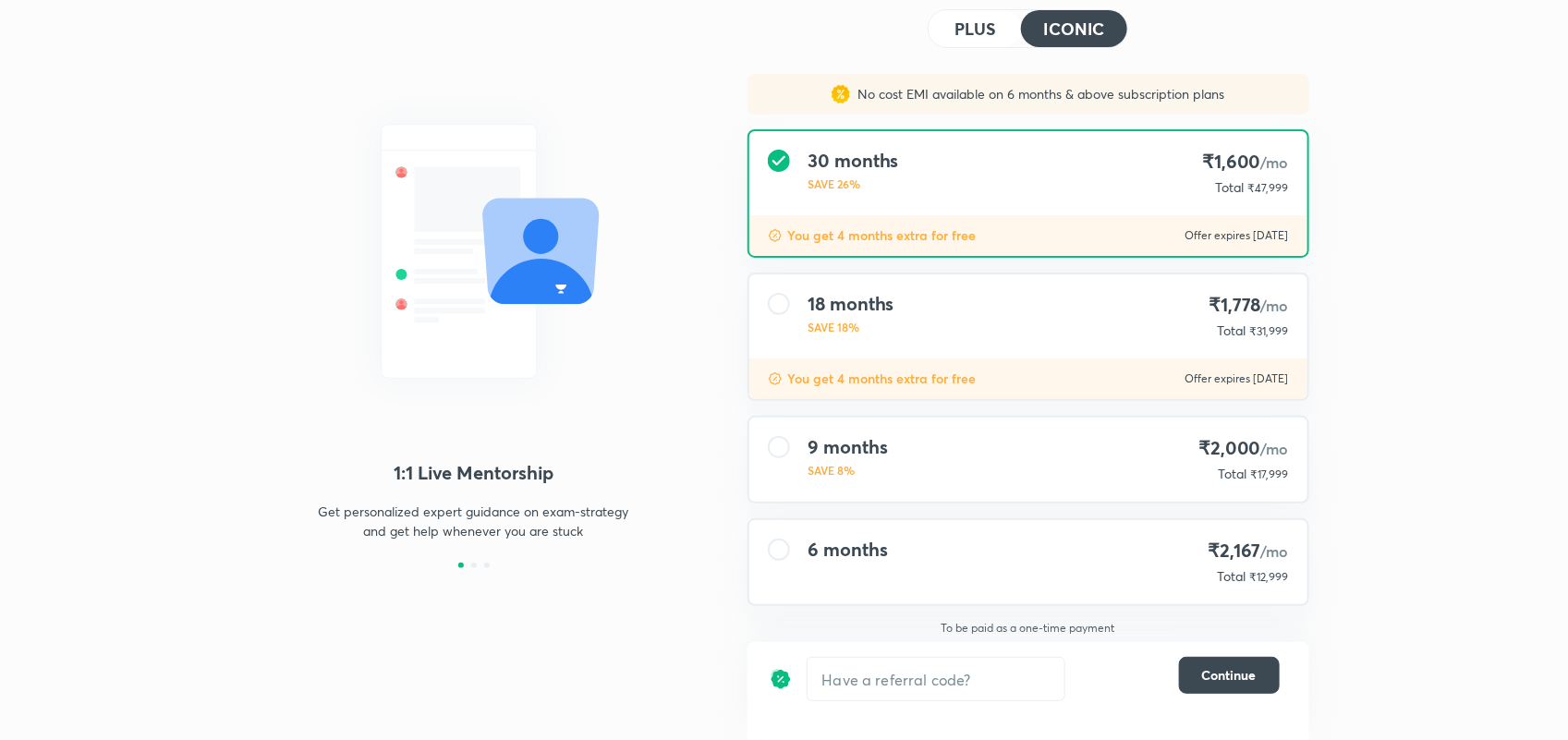
click at [1008, 476] on div "9 months SAVE 8% ₹2,000 /mo Total ₹17,999" at bounding box center [1029, 459] width 558 height 84
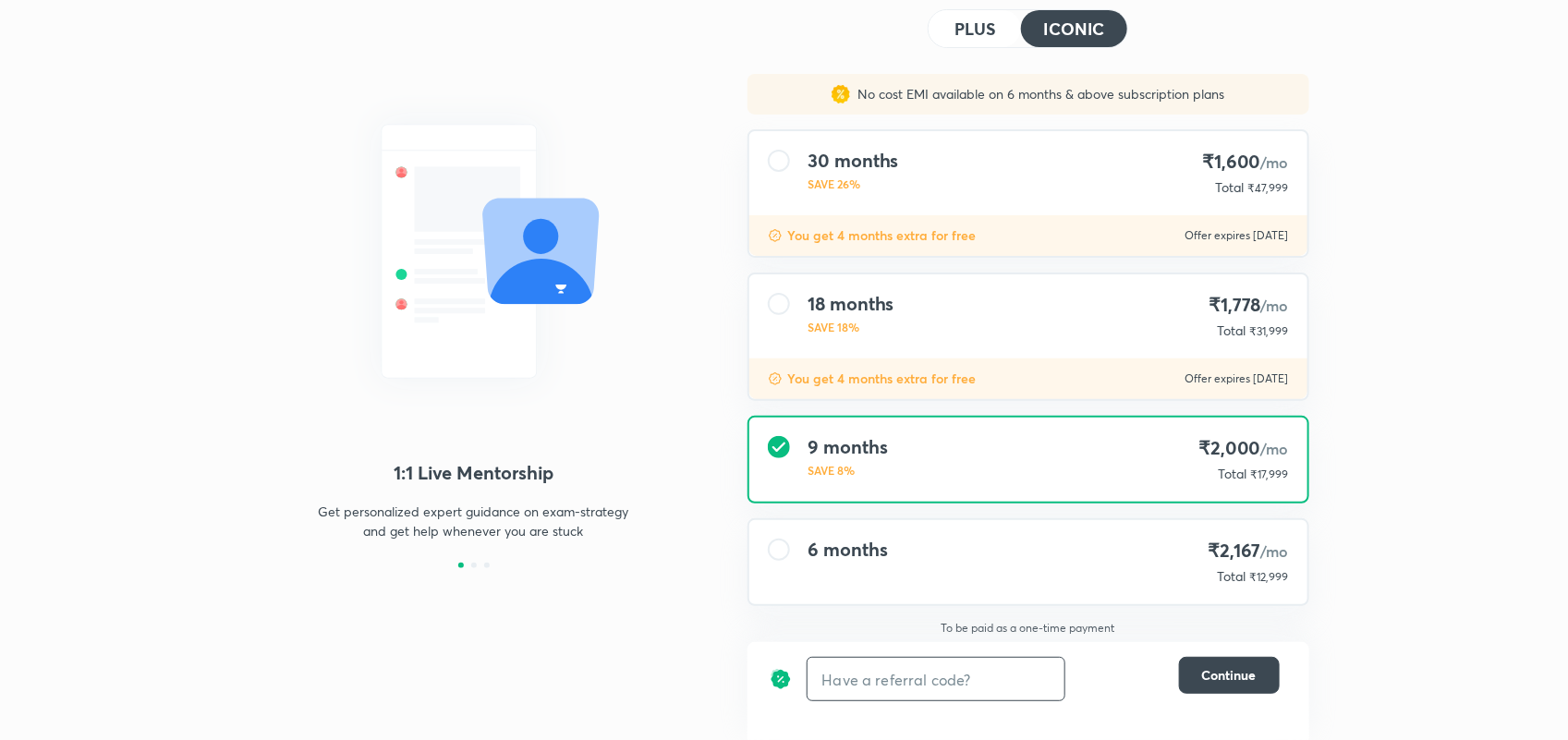
click at [883, 685] on input "text" at bounding box center [936, 680] width 257 height 44
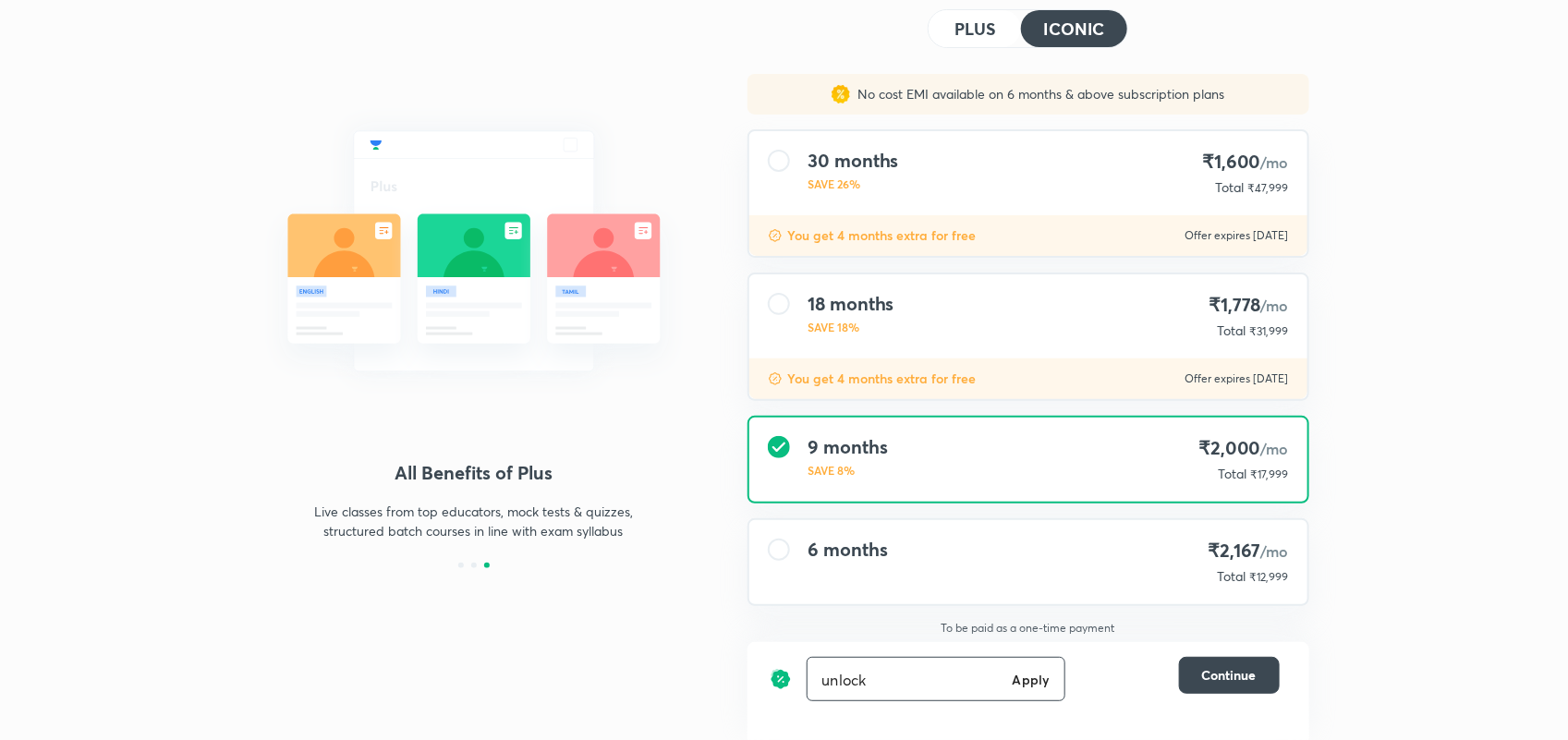
type input "unlock"
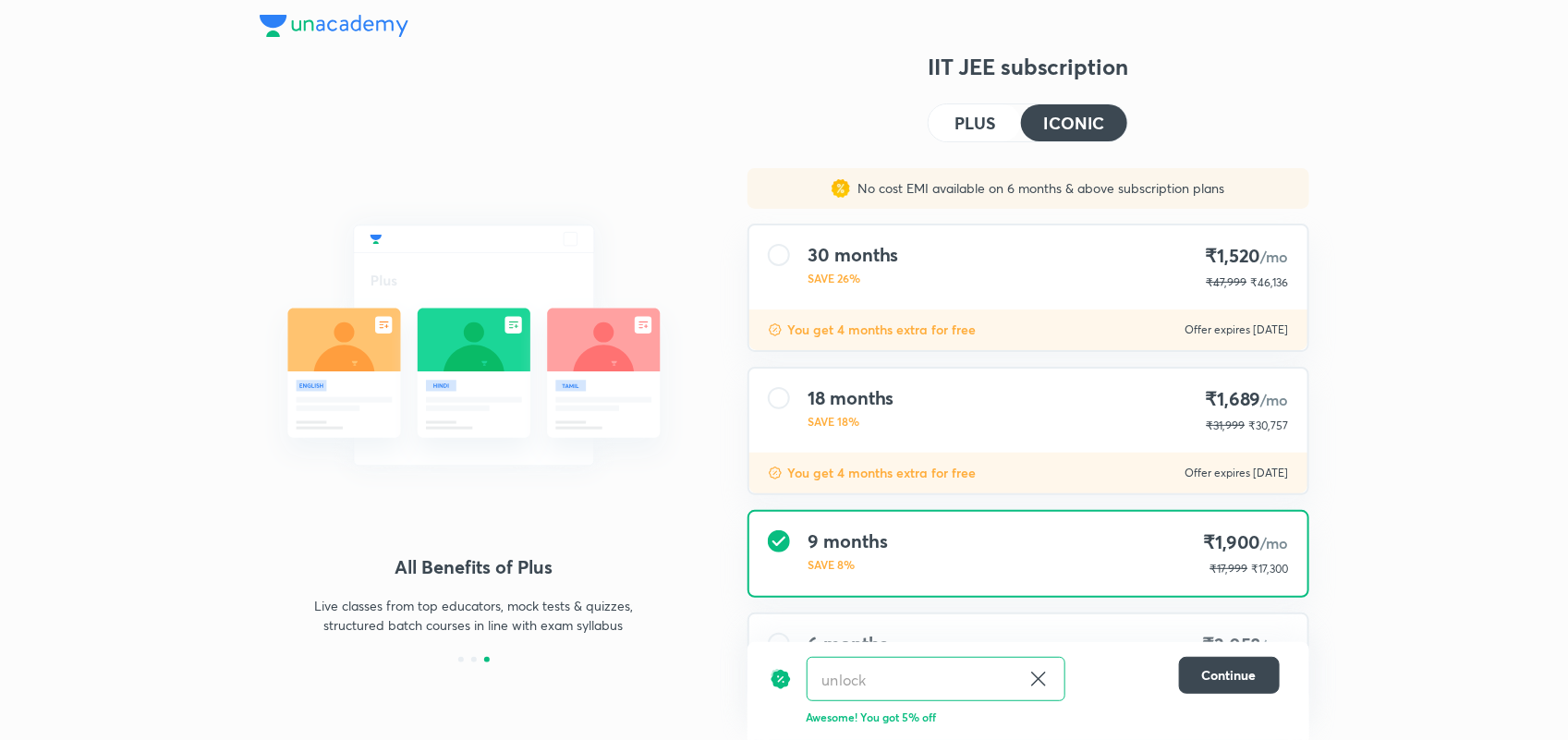
scroll to position [90, 0]
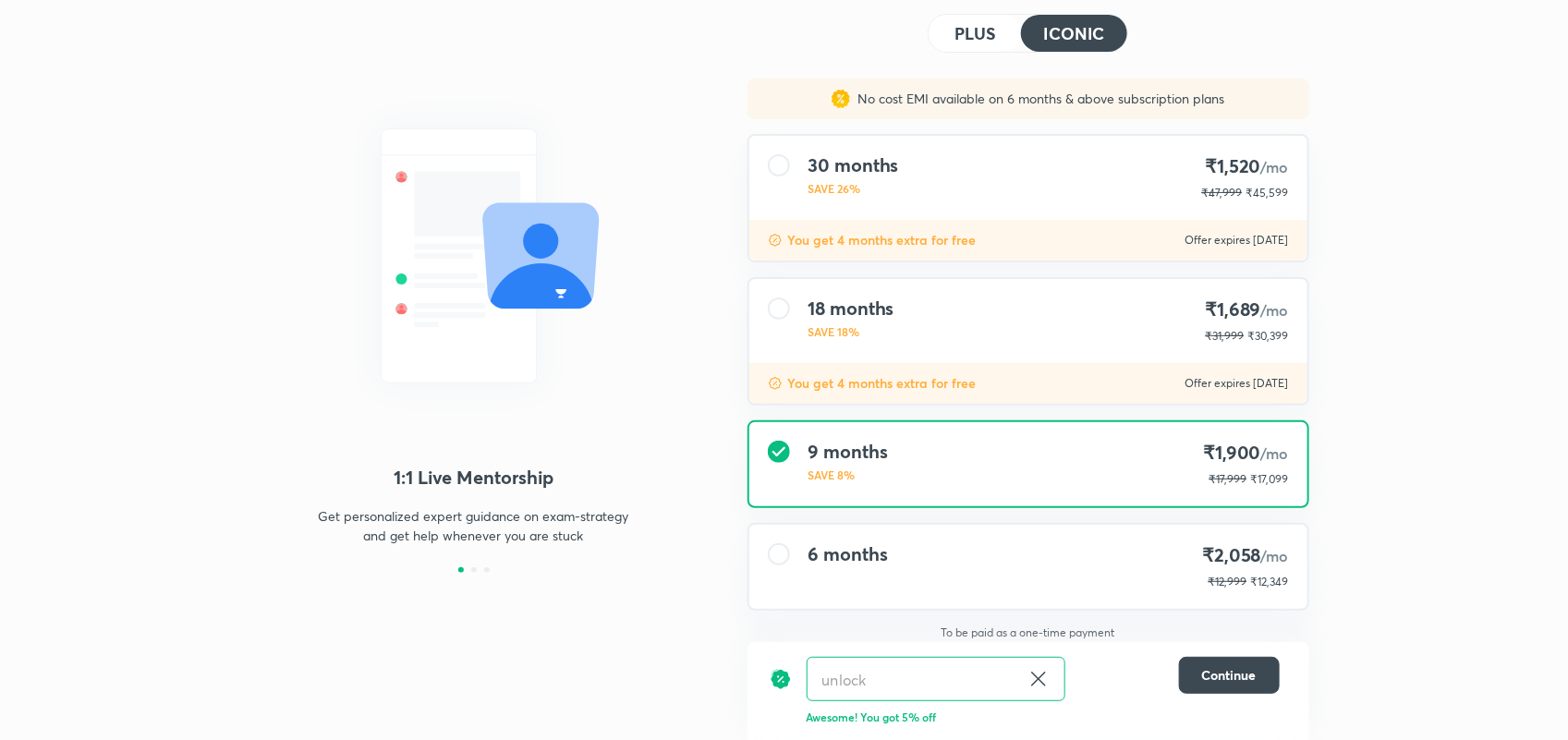
click at [958, 44] on button "PLUS" at bounding box center [975, 33] width 92 height 37
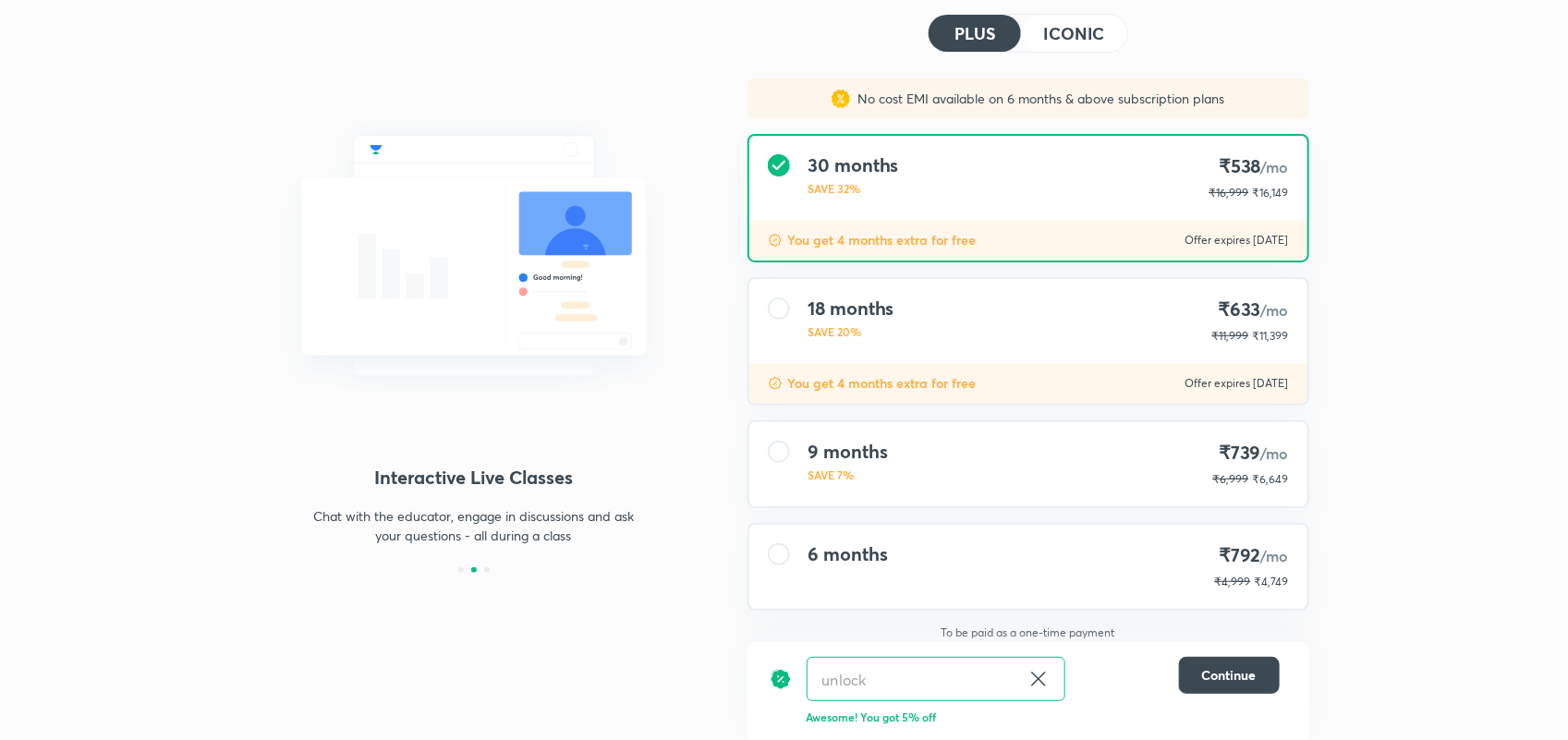
click at [1198, 478] on div "9 months SAVE 7% ₹739 /mo ₹6,999 ₹6,649" at bounding box center [1029, 464] width 558 height 84
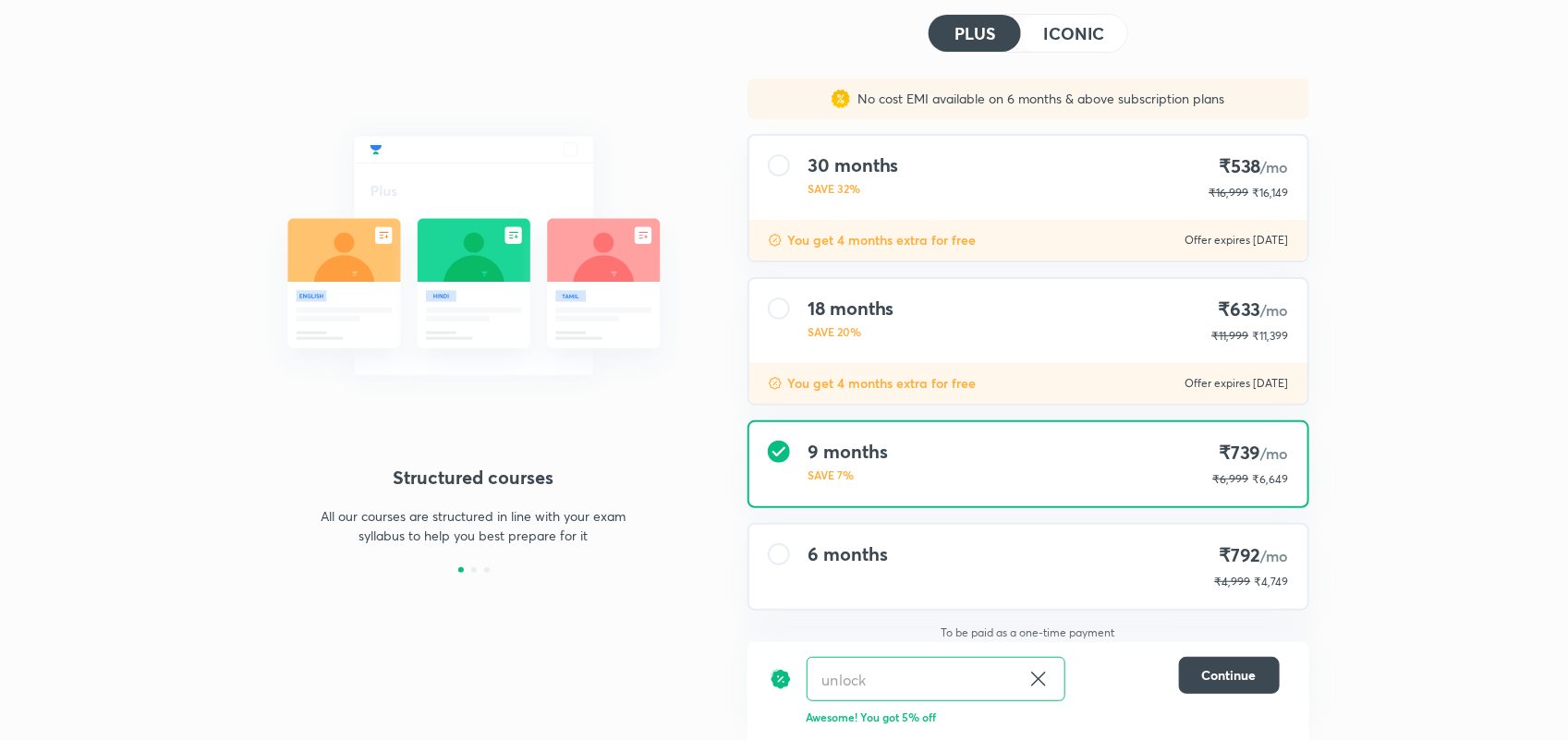
click at [1069, 43] on button "ICONIC" at bounding box center [1074, 33] width 106 height 37
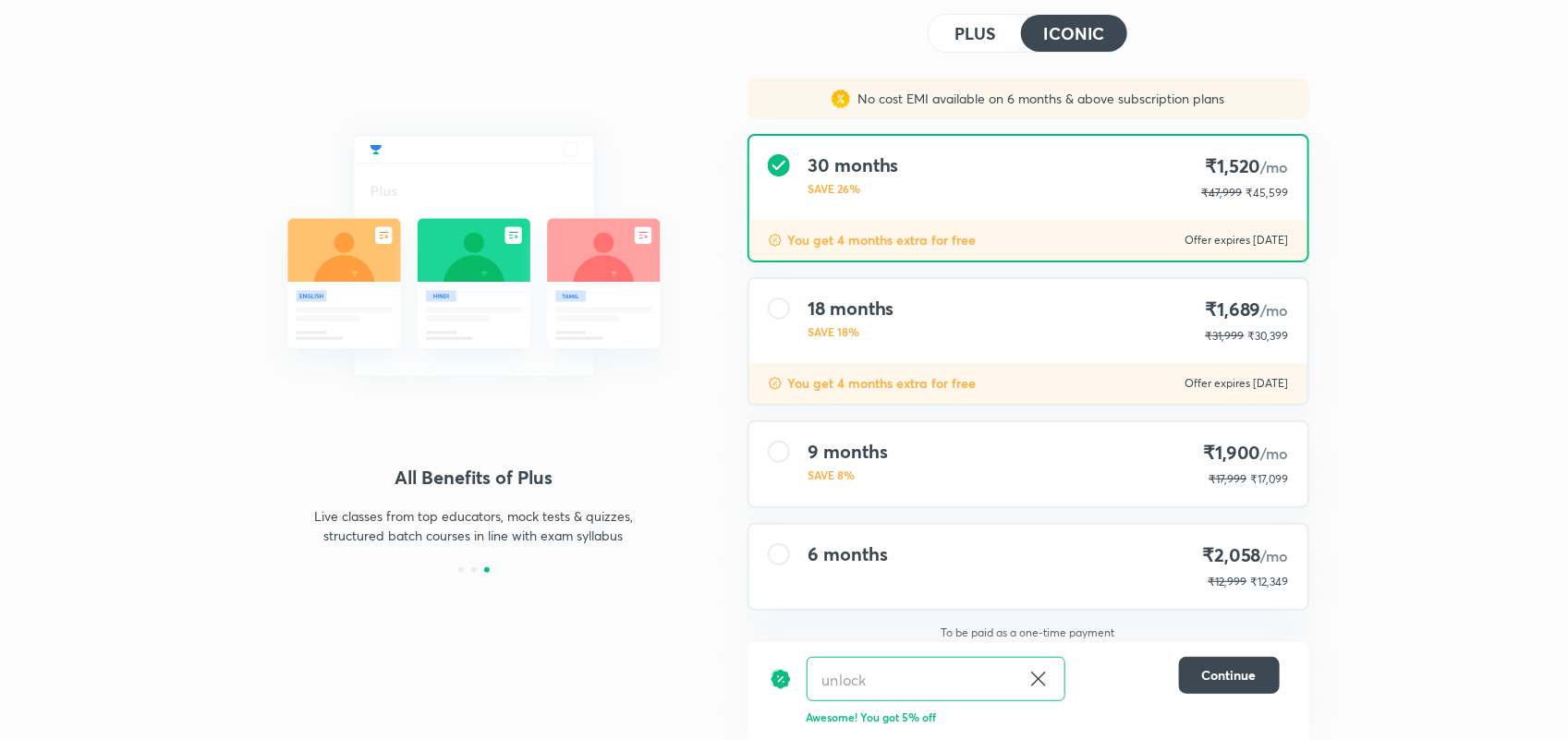
click at [806, 301] on div "18 months SAVE 18% ₹1,689 /mo ₹31,999 ₹30,399" at bounding box center [1029, 321] width 558 height 84
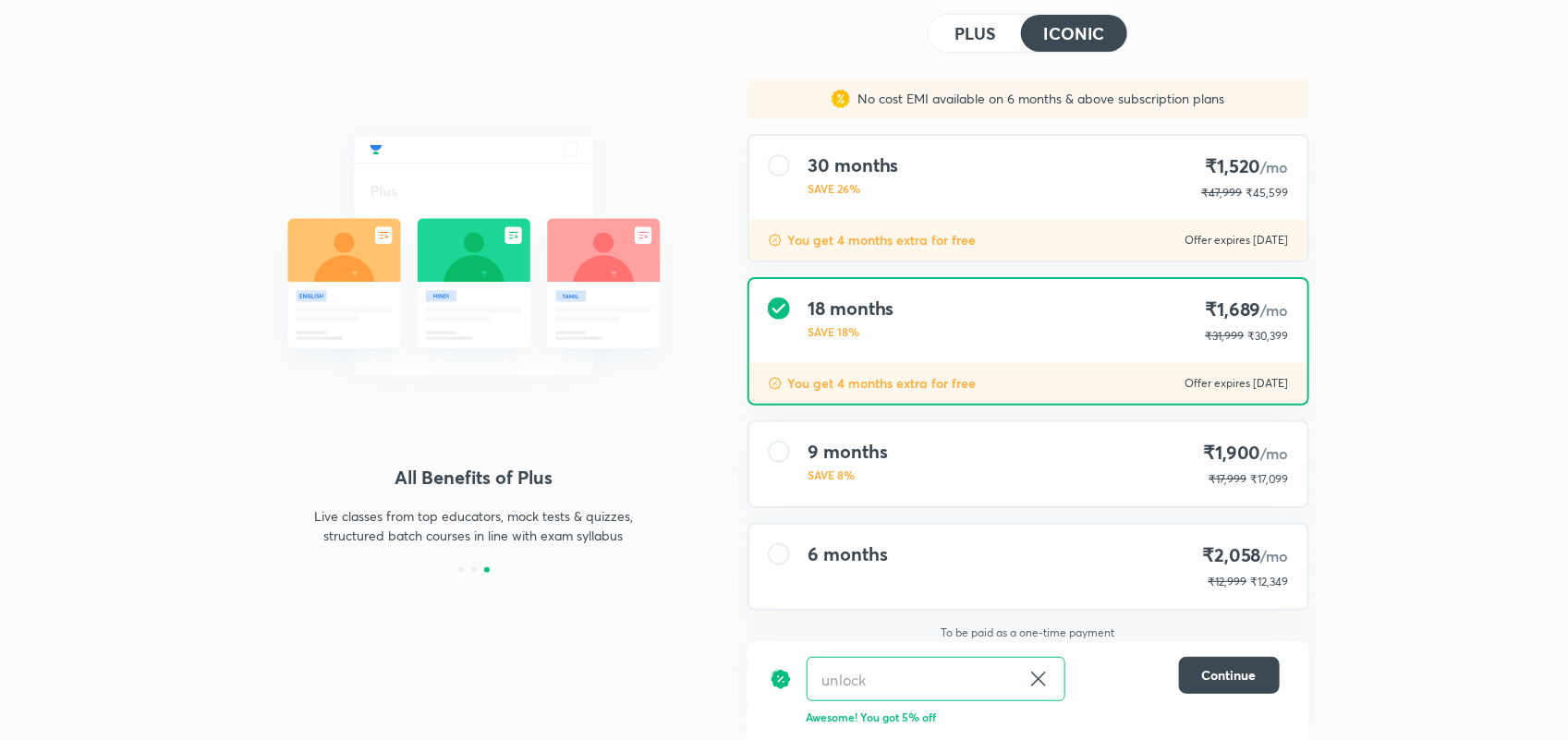
click at [806, 301] on div "18 months SAVE 18% ₹1,689 /mo ₹31,999 ₹30,399" at bounding box center [1029, 321] width 558 height 84
click at [973, 25] on h4 "PLUS" at bounding box center [975, 32] width 41 height 16
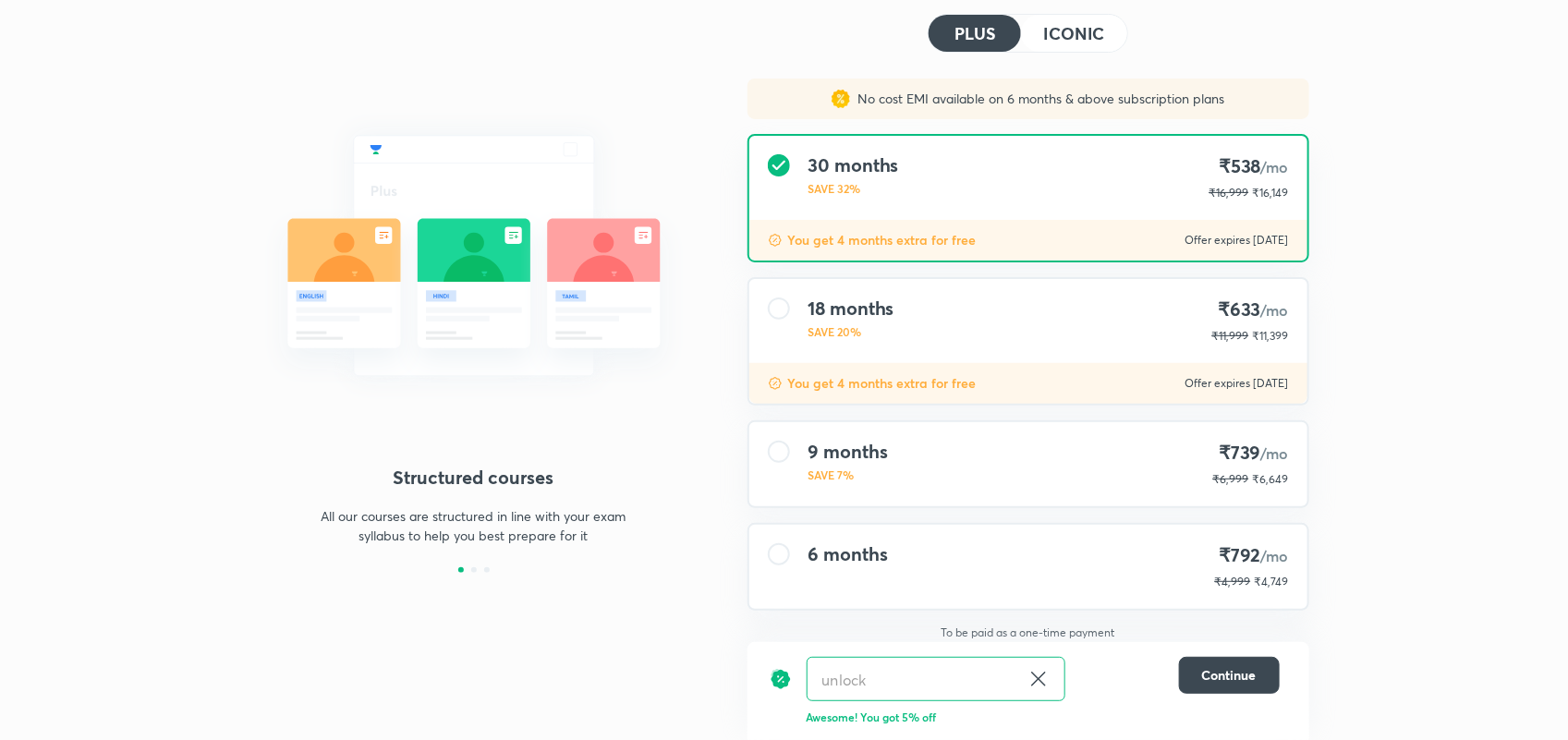
click at [1358, 33] on div "Structured courses All our courses are structured in line with your exam syllab…" at bounding box center [784, 329] width 1568 height 837
